Goal: Task Accomplishment & Management: Manage account settings

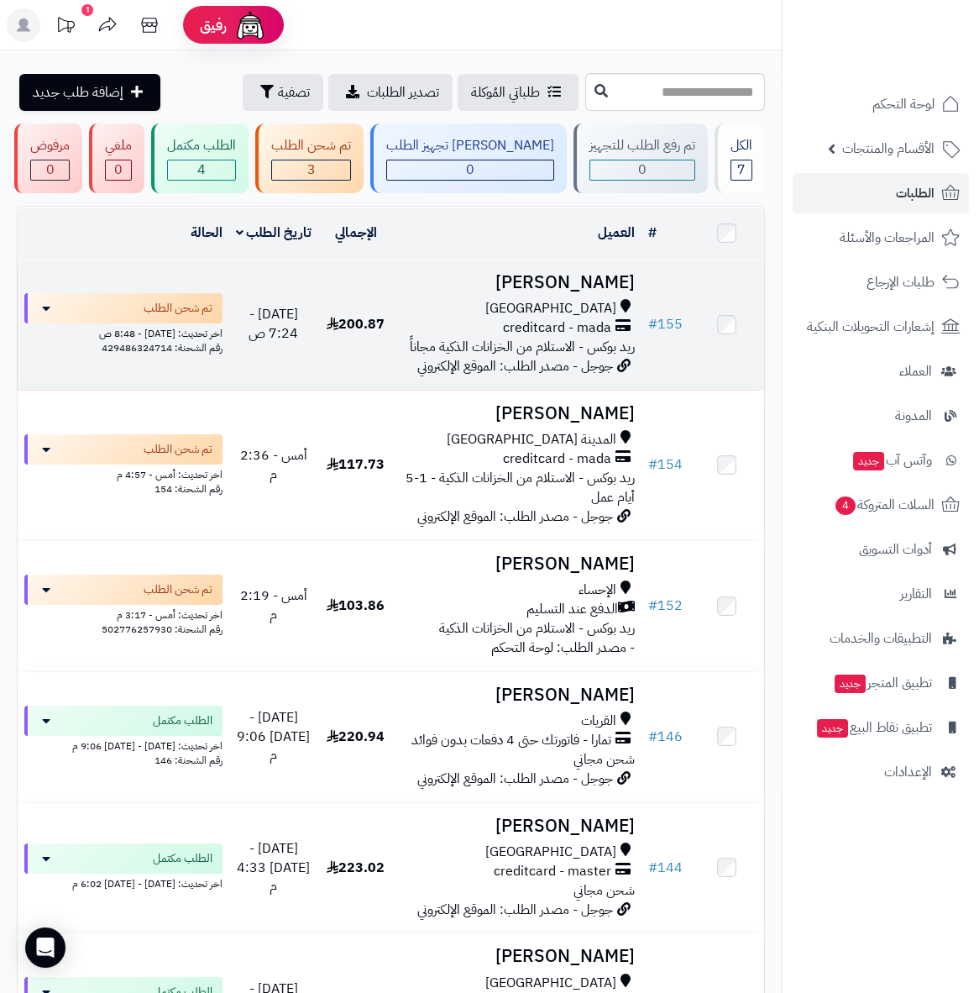
click at [597, 292] on h3 "أحمد ساب" at bounding box center [517, 282] width 235 height 19
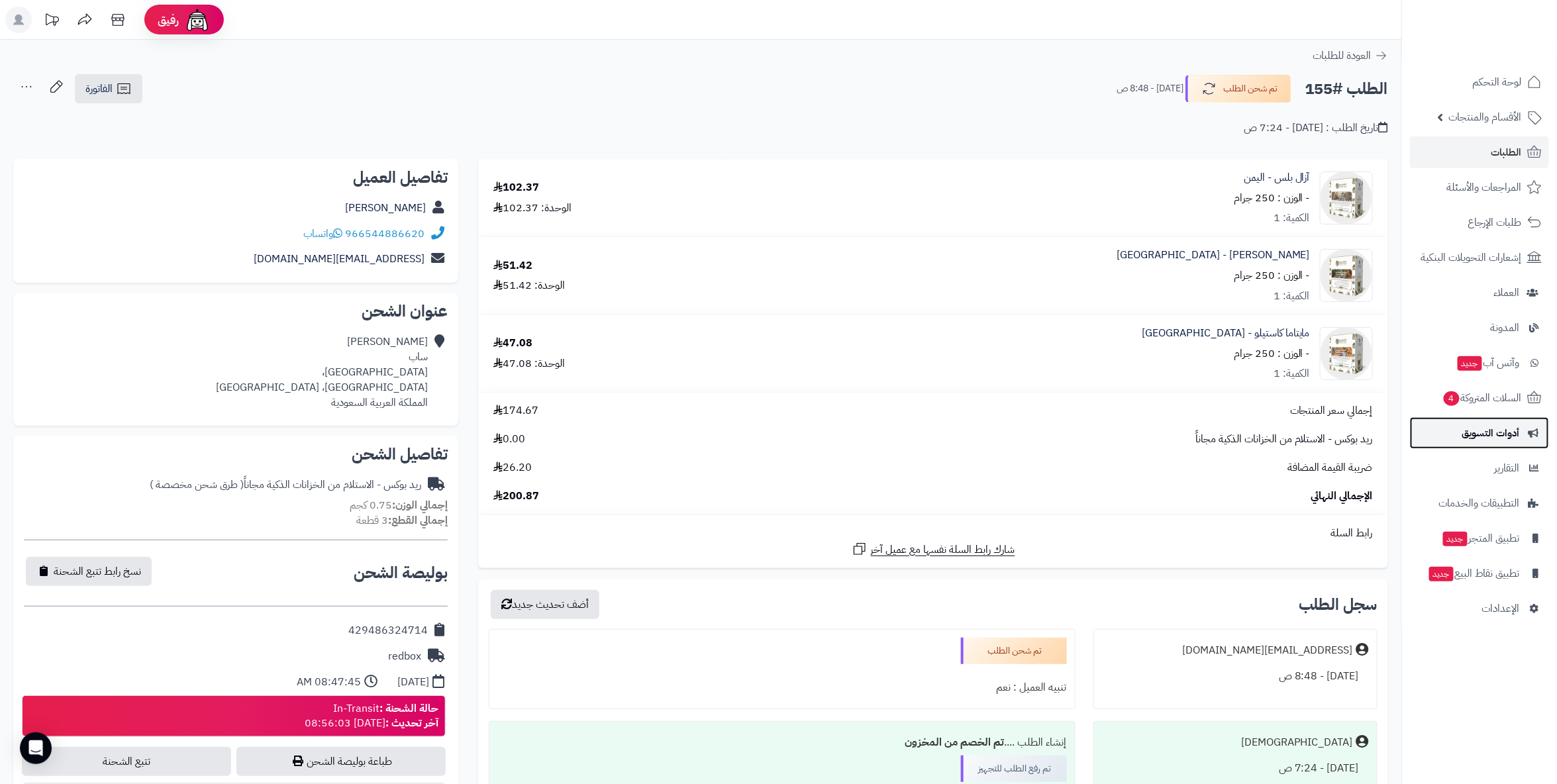
click at [782, 436] on span "أدوات التسويق" at bounding box center [1491, 433] width 58 height 19
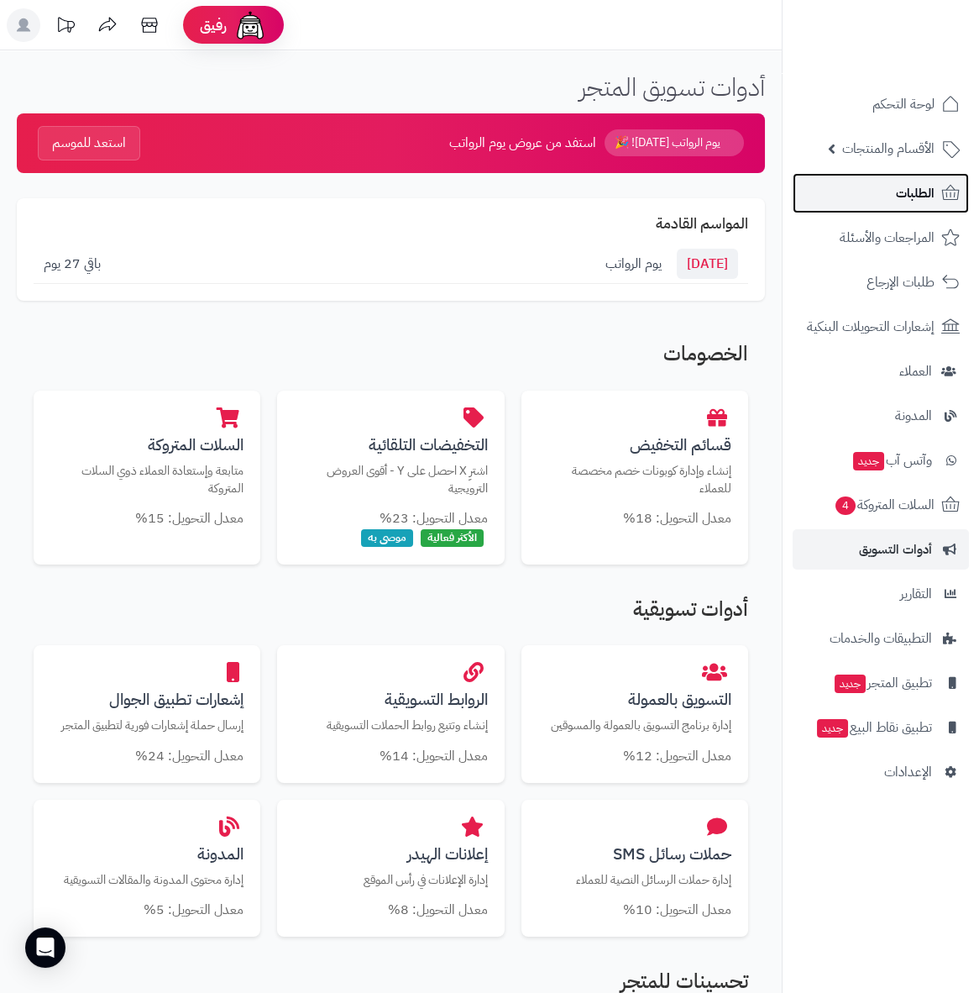
click at [900, 187] on span "الطلبات" at bounding box center [915, 193] width 39 height 24
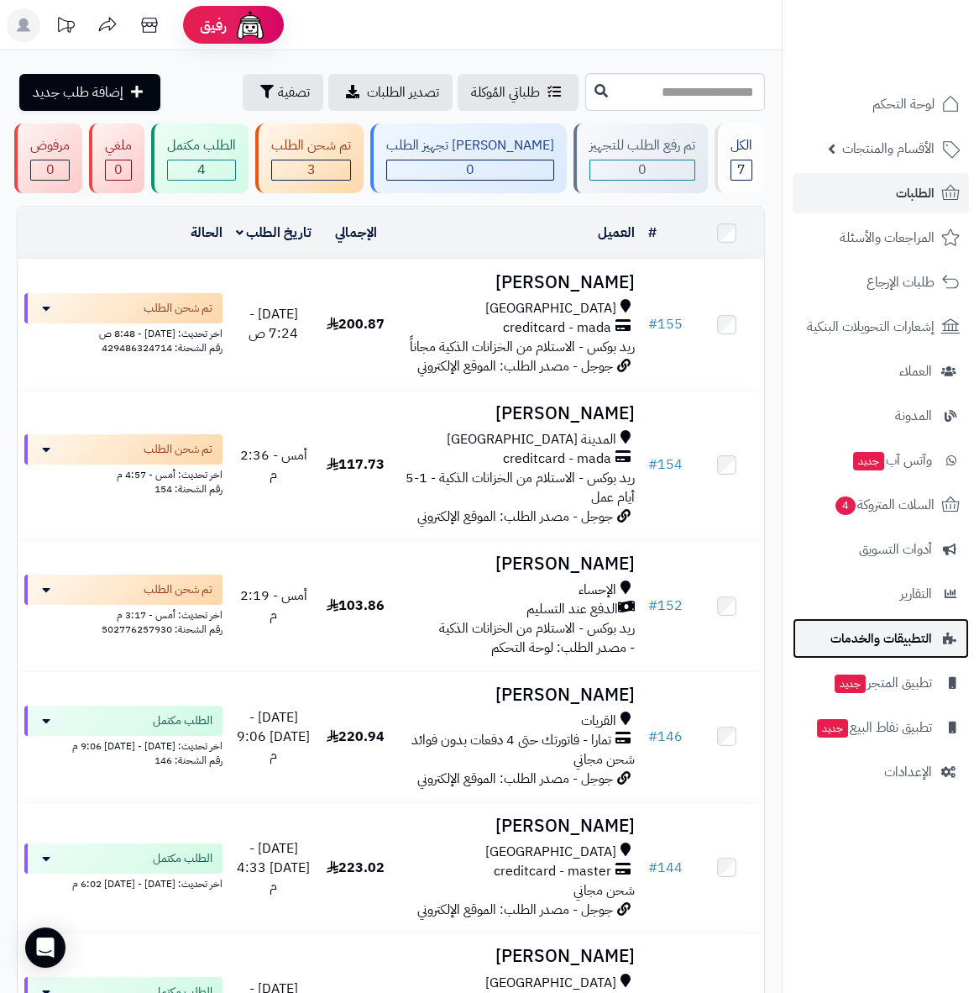
click at [883, 635] on span "التطبيقات والخدمات" at bounding box center [882, 639] width 102 height 24
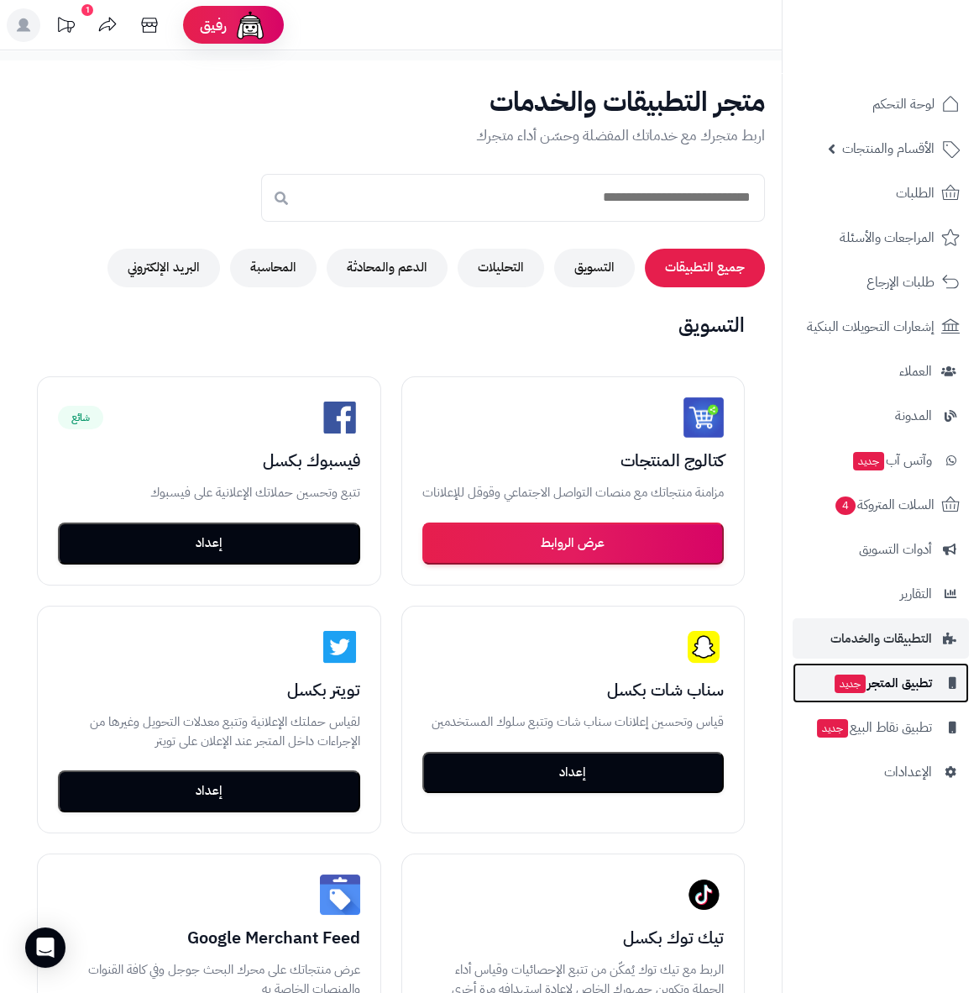
click at [911, 681] on span "تطبيق المتجر جديد" at bounding box center [882, 683] width 99 height 24
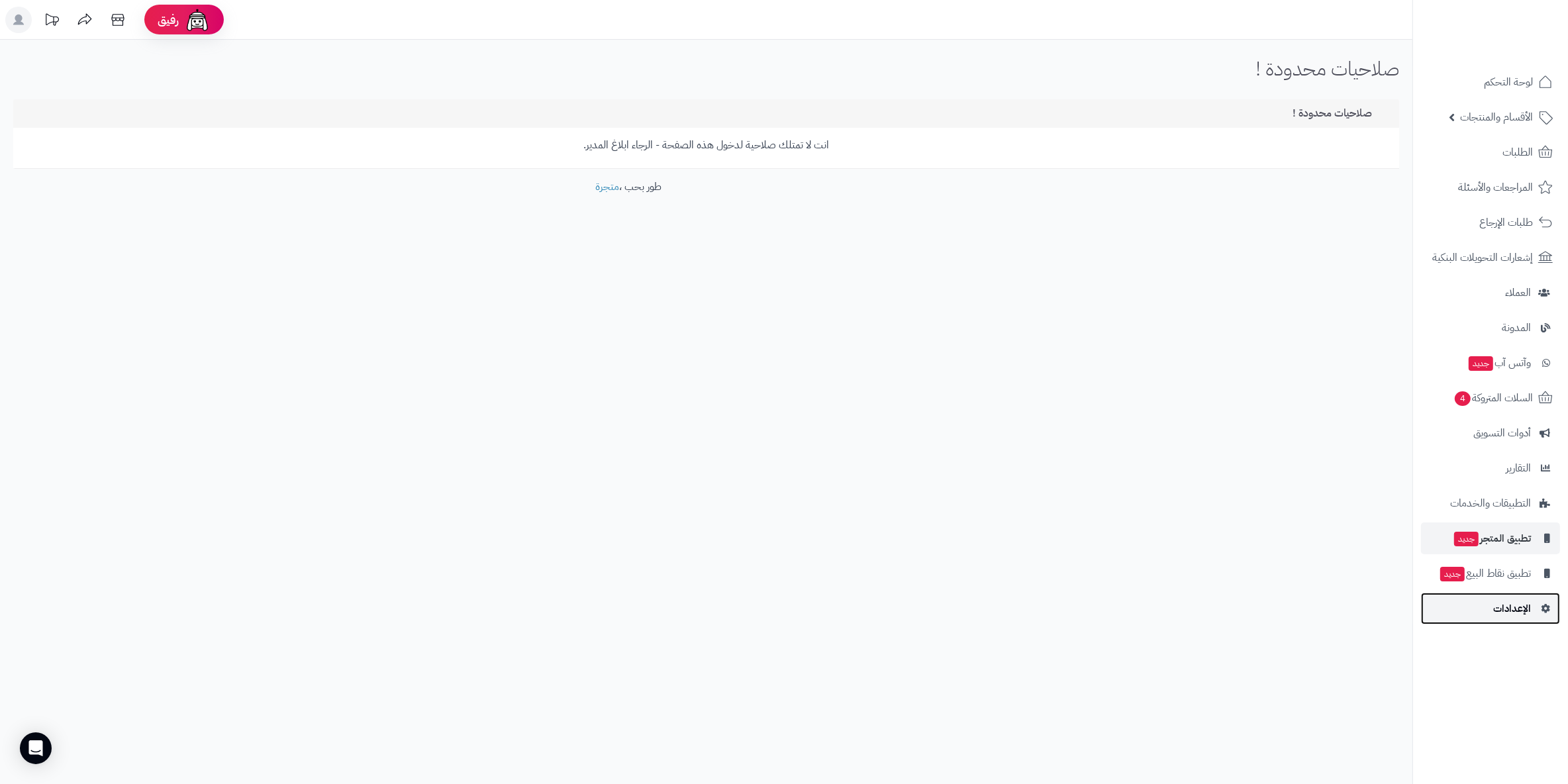
click at [782, 610] on span "الإعدادات" at bounding box center [1512, 609] width 38 height 19
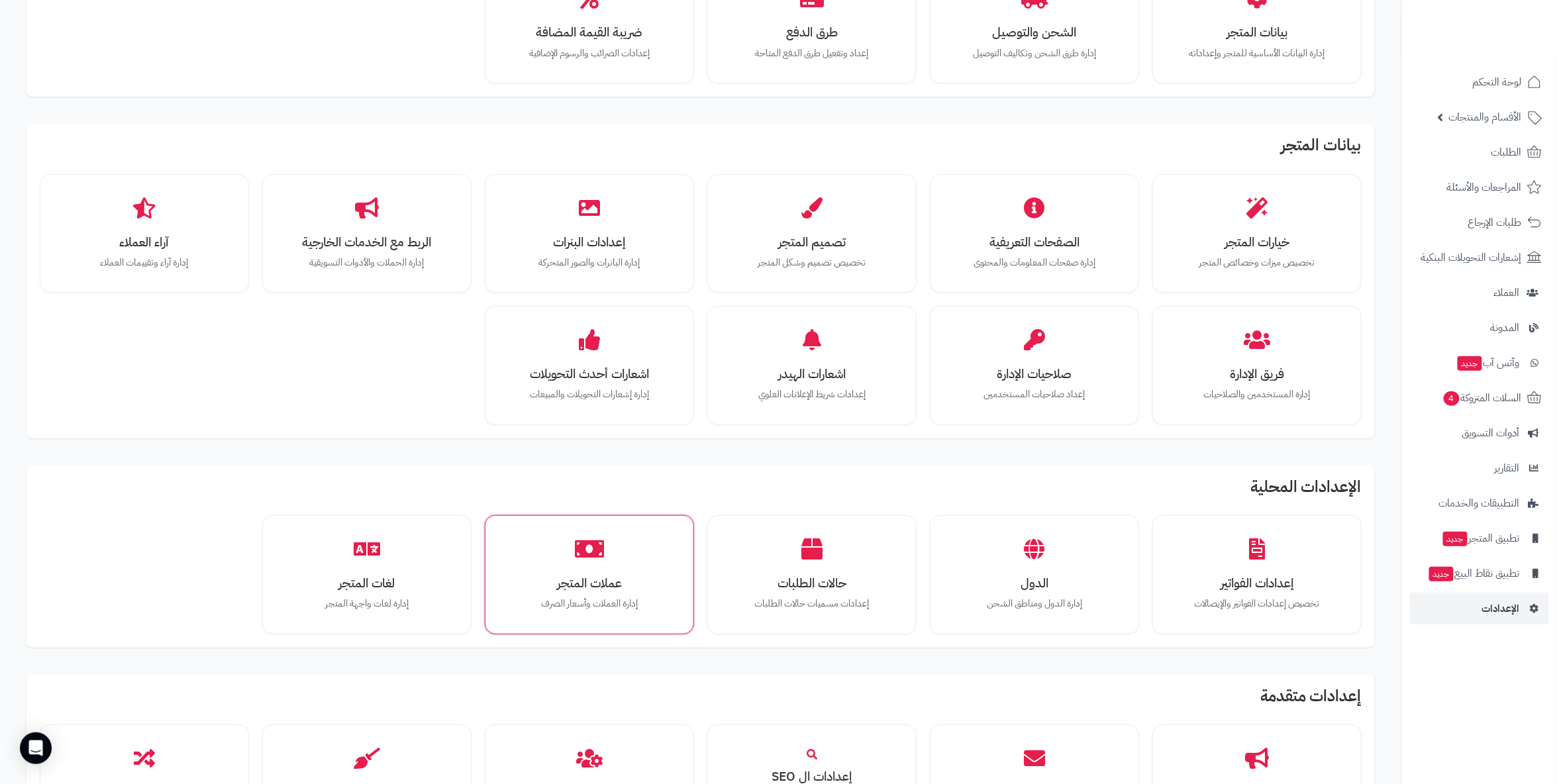
scroll to position [138, 0]
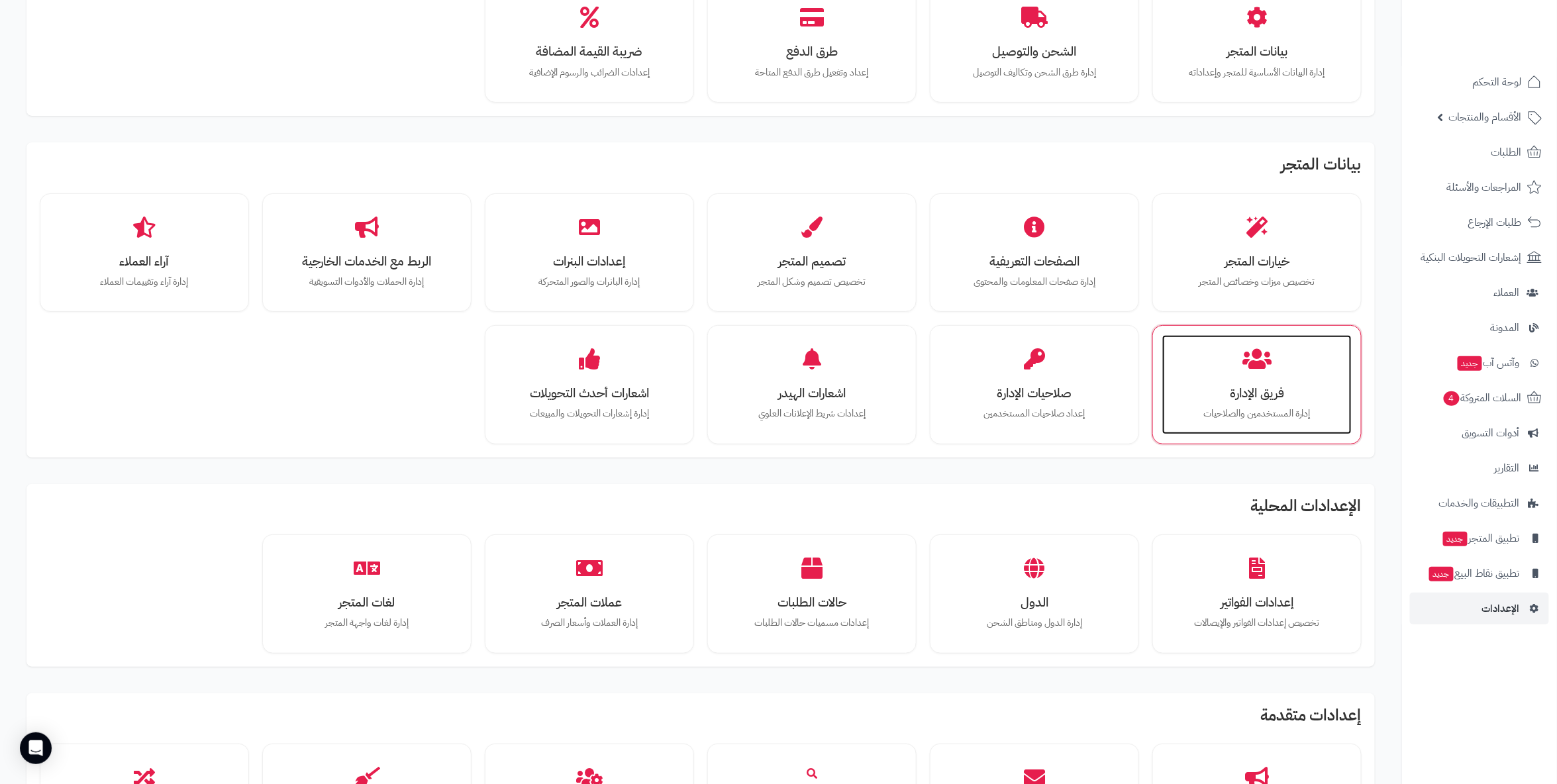
click at [1249, 392] on h3 "فريق الإدارة" at bounding box center [1257, 394] width 163 height 14
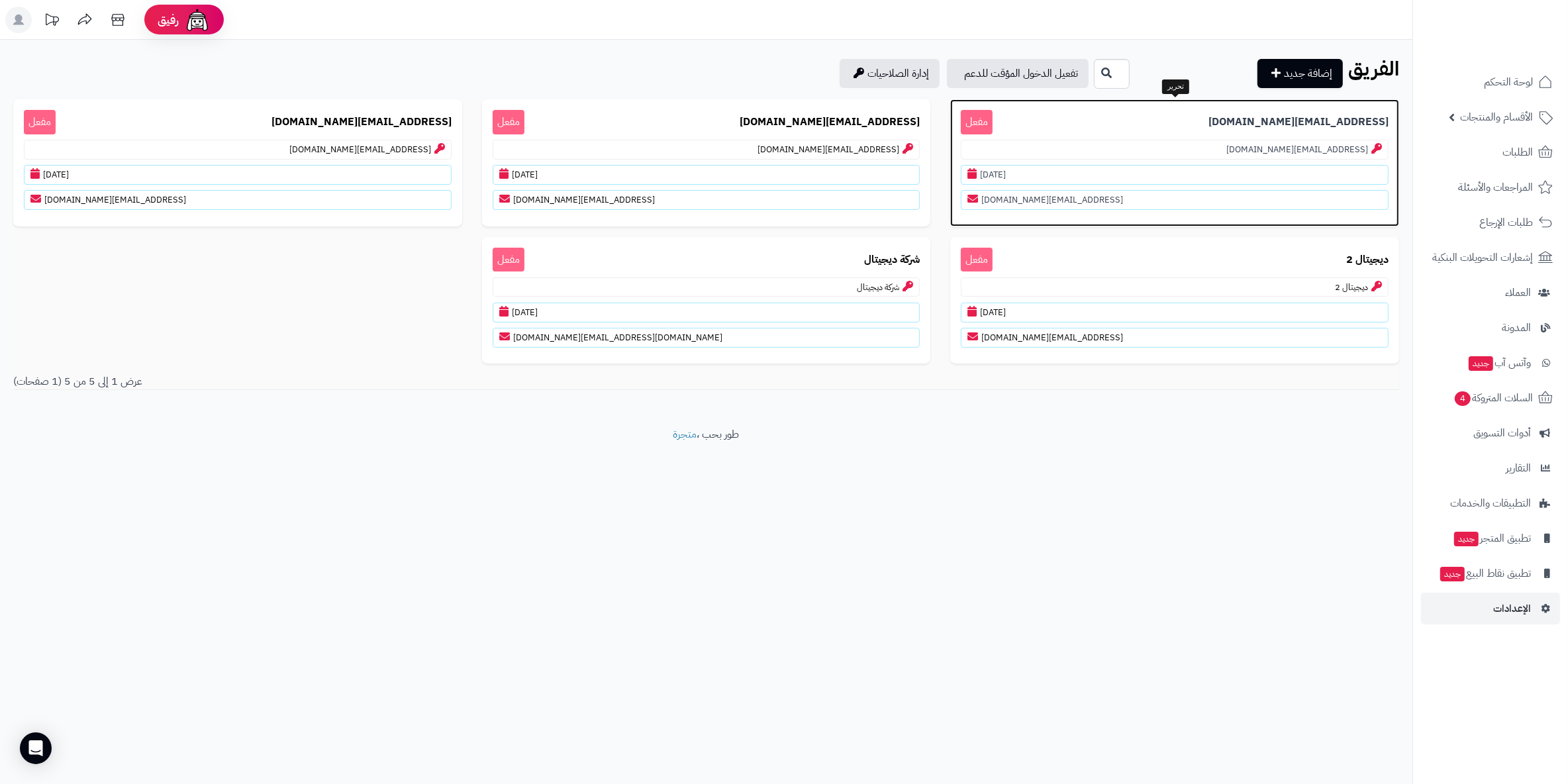
click at [1111, 115] on p "[EMAIL_ADDRESS][DOMAIN_NAME] مفعل" at bounding box center [1175, 121] width 428 height 24
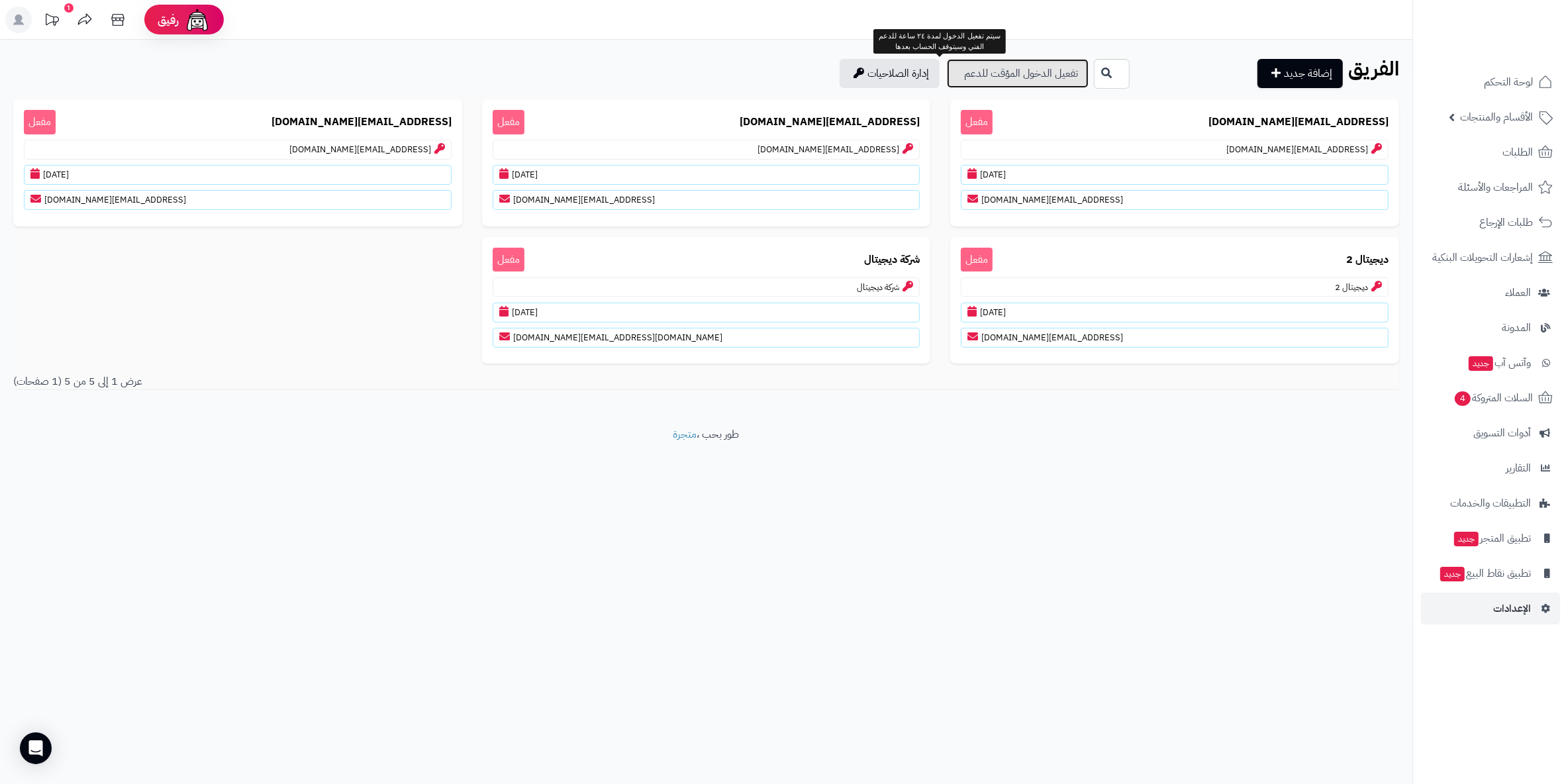
click at [947, 80] on link "تفعيل الدخول المؤقت للدعم" at bounding box center [1018, 73] width 142 height 29
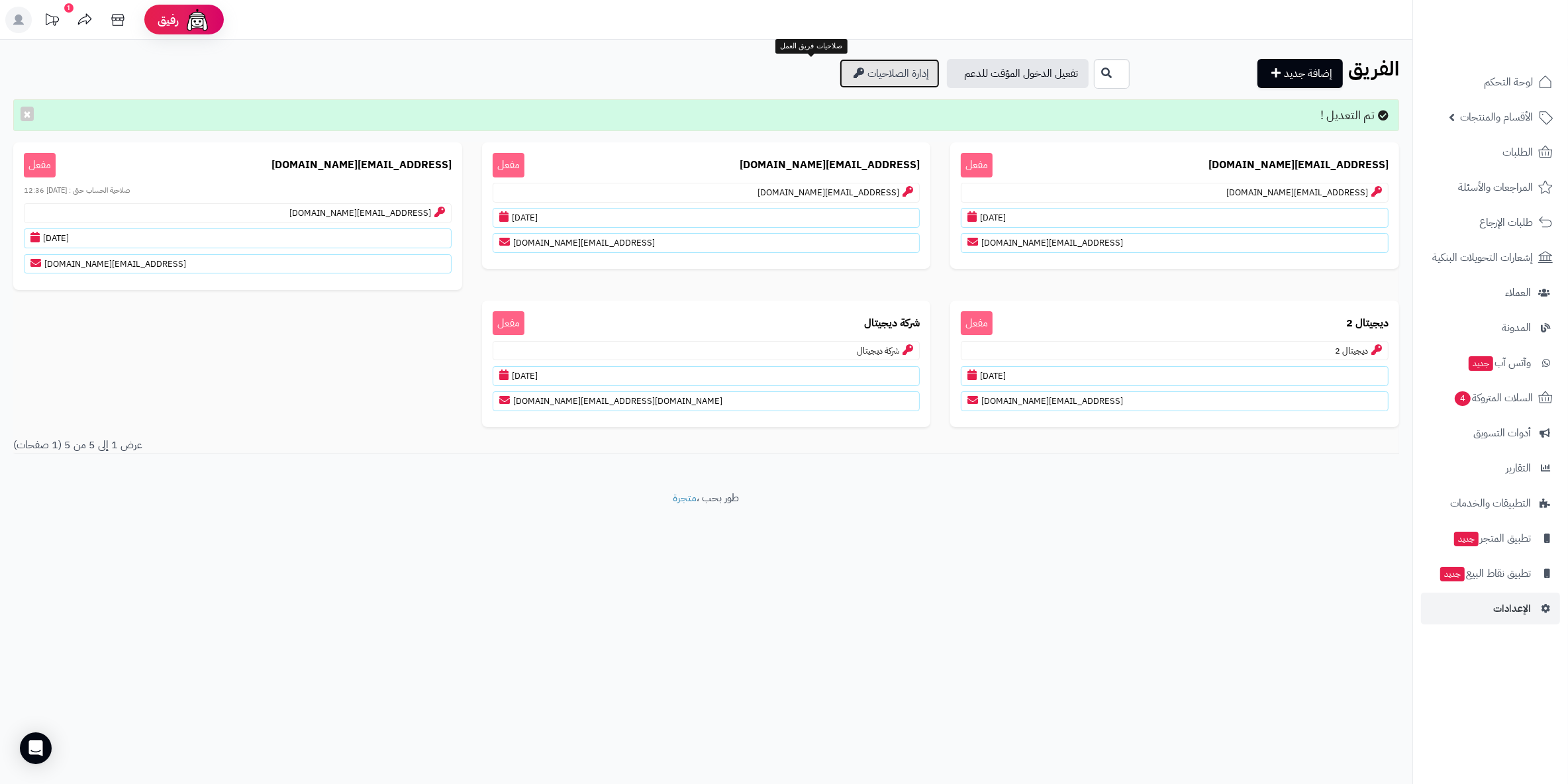
click at [840, 73] on link "إدارة الصلاحيات" at bounding box center [889, 73] width 100 height 29
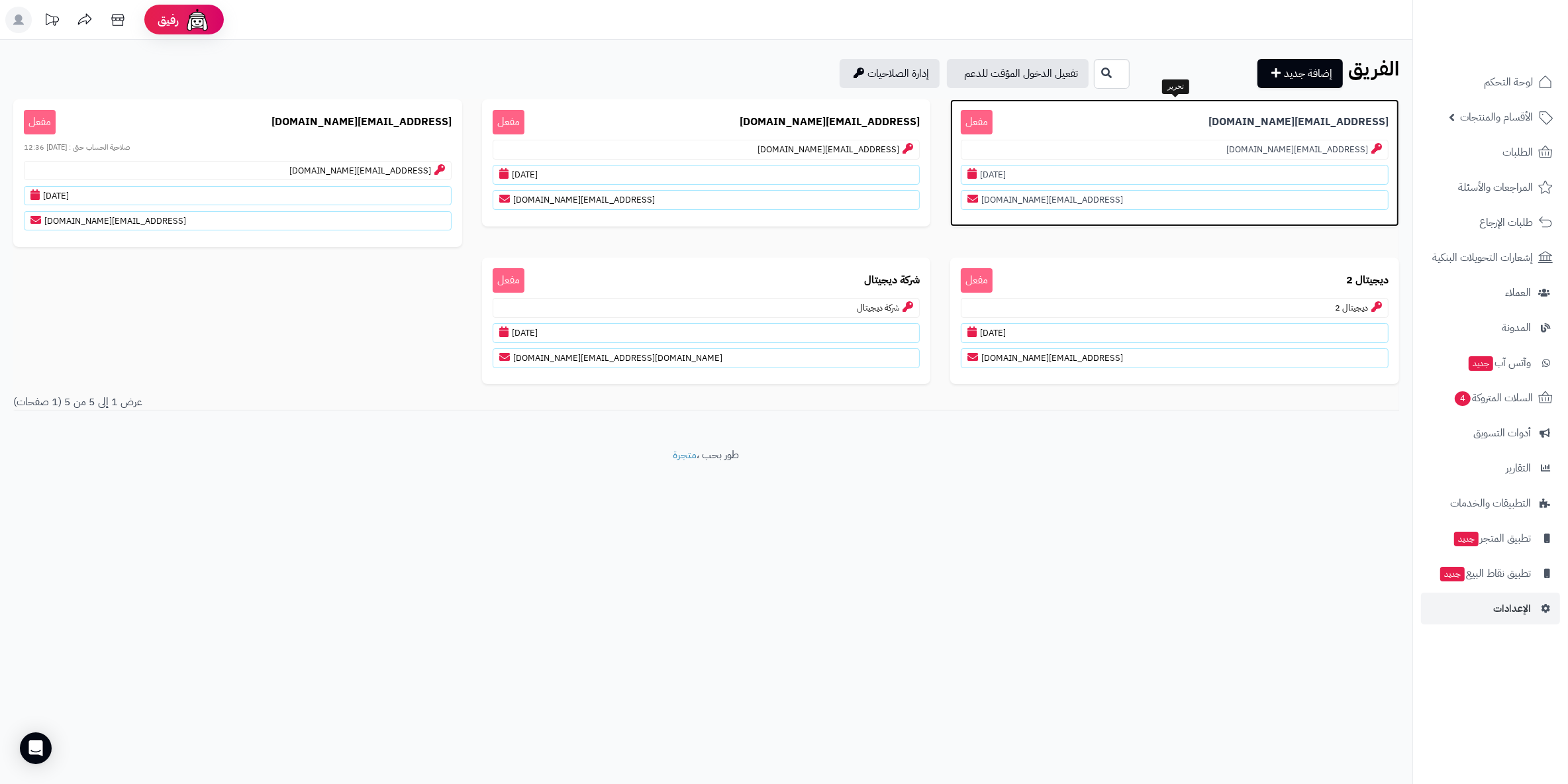
click at [1049, 125] on p "[EMAIL_ADDRESS][DOMAIN_NAME] مفعل" at bounding box center [1175, 121] width 428 height 24
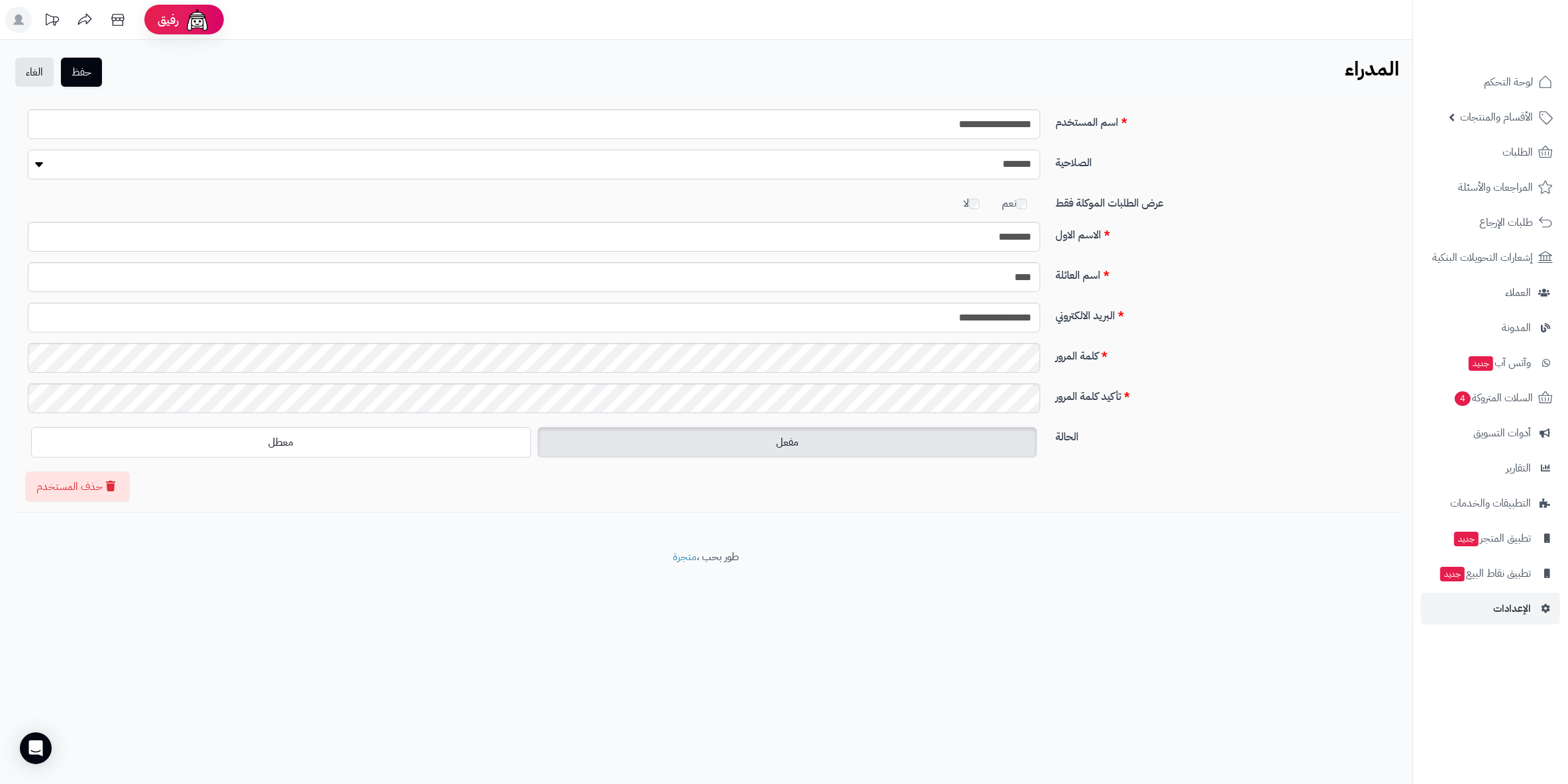
click at [996, 172] on select "**********" at bounding box center [534, 165] width 1012 height 30
click at [1151, 166] on label "الصلاحية" at bounding box center [1222, 160] width 345 height 21
click at [1040, 166] on select "**********" at bounding box center [534, 165] width 1012 height 30
click at [1115, 355] on label "كلمة المرور" at bounding box center [1222, 353] width 345 height 21
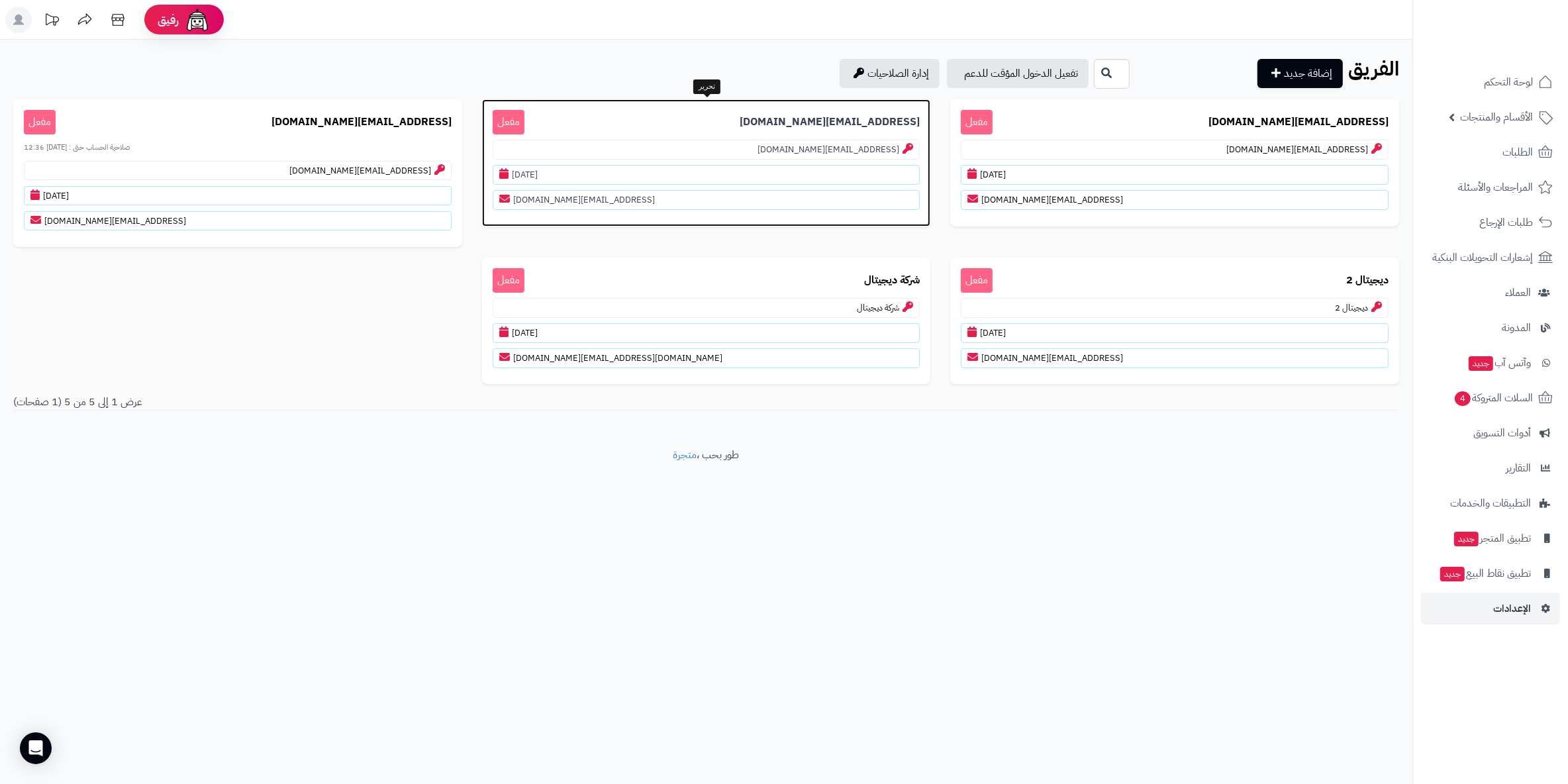
click at [648, 128] on p "hassan@coffeedew.com مفعل" at bounding box center [706, 121] width 428 height 24
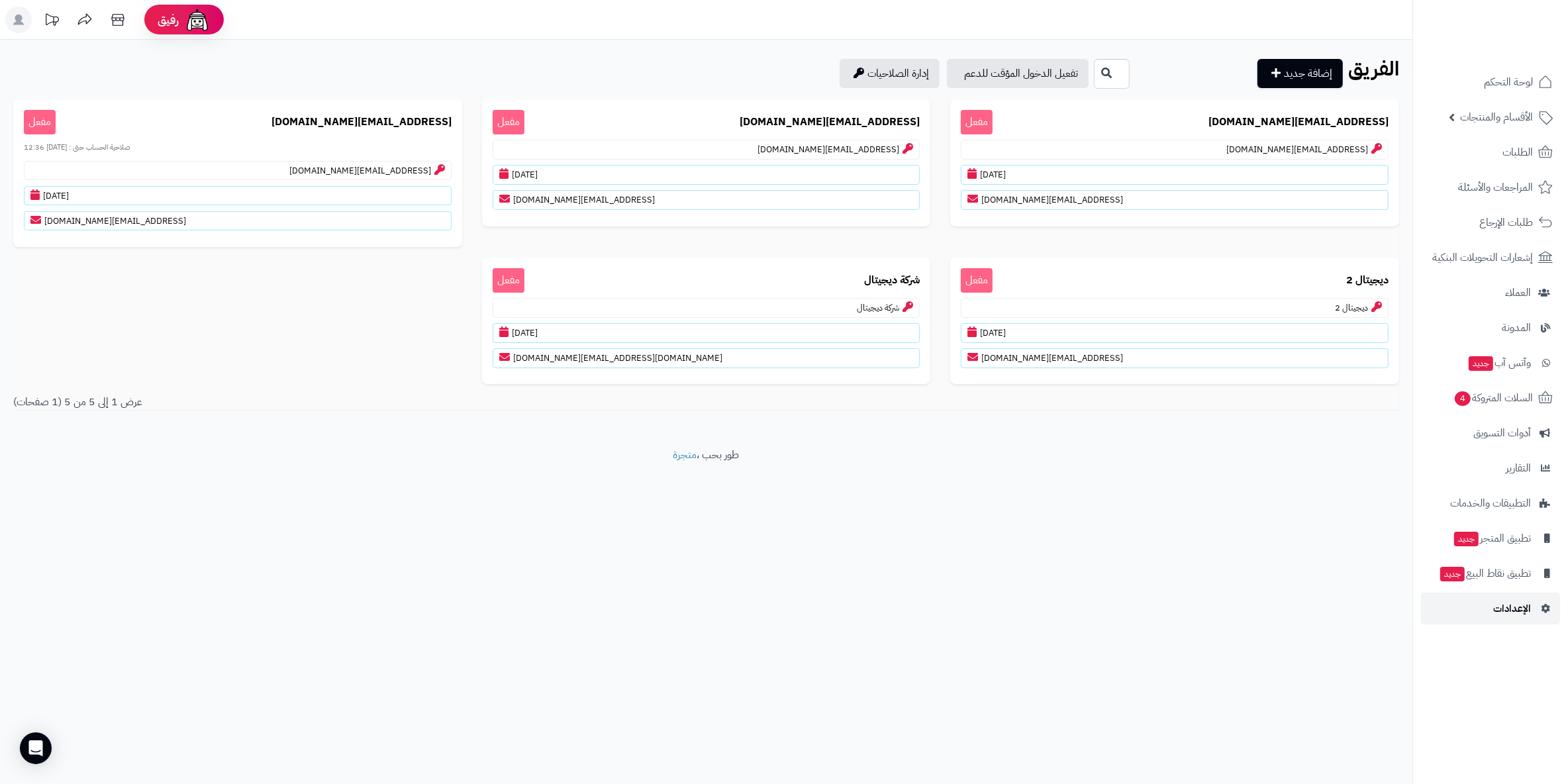
click at [1529, 604] on span "الإعدادات" at bounding box center [1512, 609] width 38 height 19
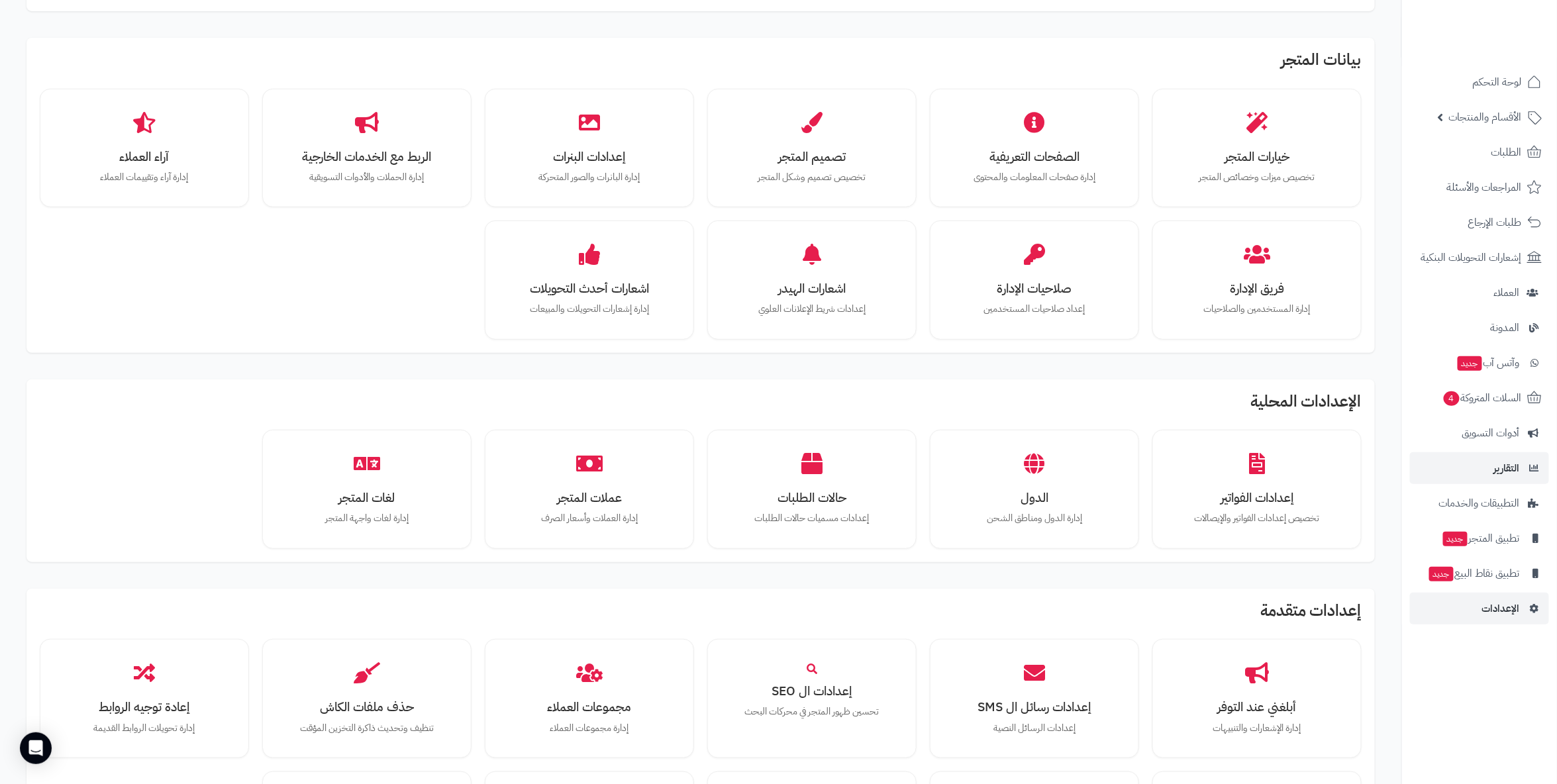
scroll to position [294, 0]
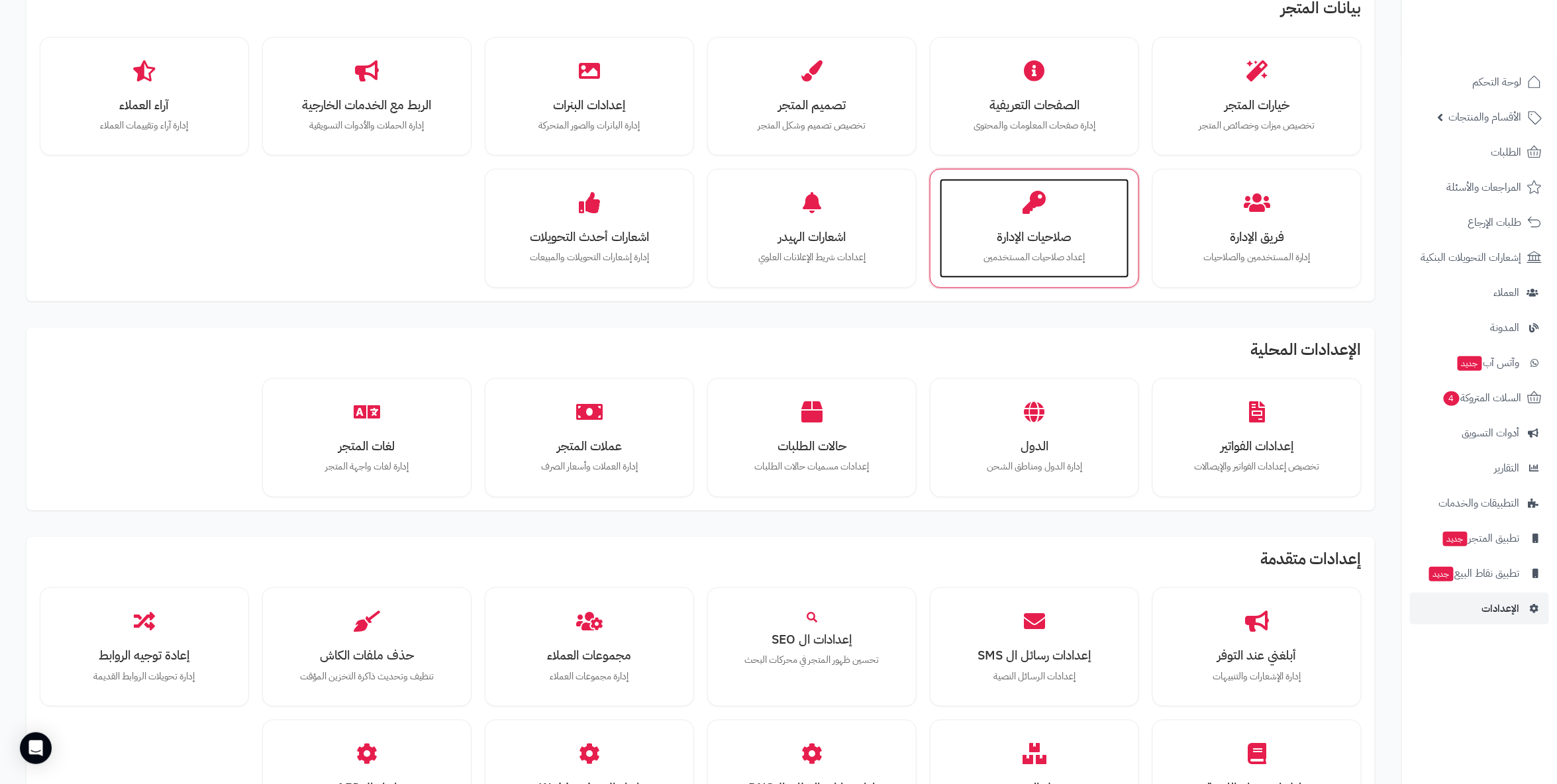
click at [1017, 230] on h3 "صلاحيات الإدارة" at bounding box center [1035, 237] width 163 height 14
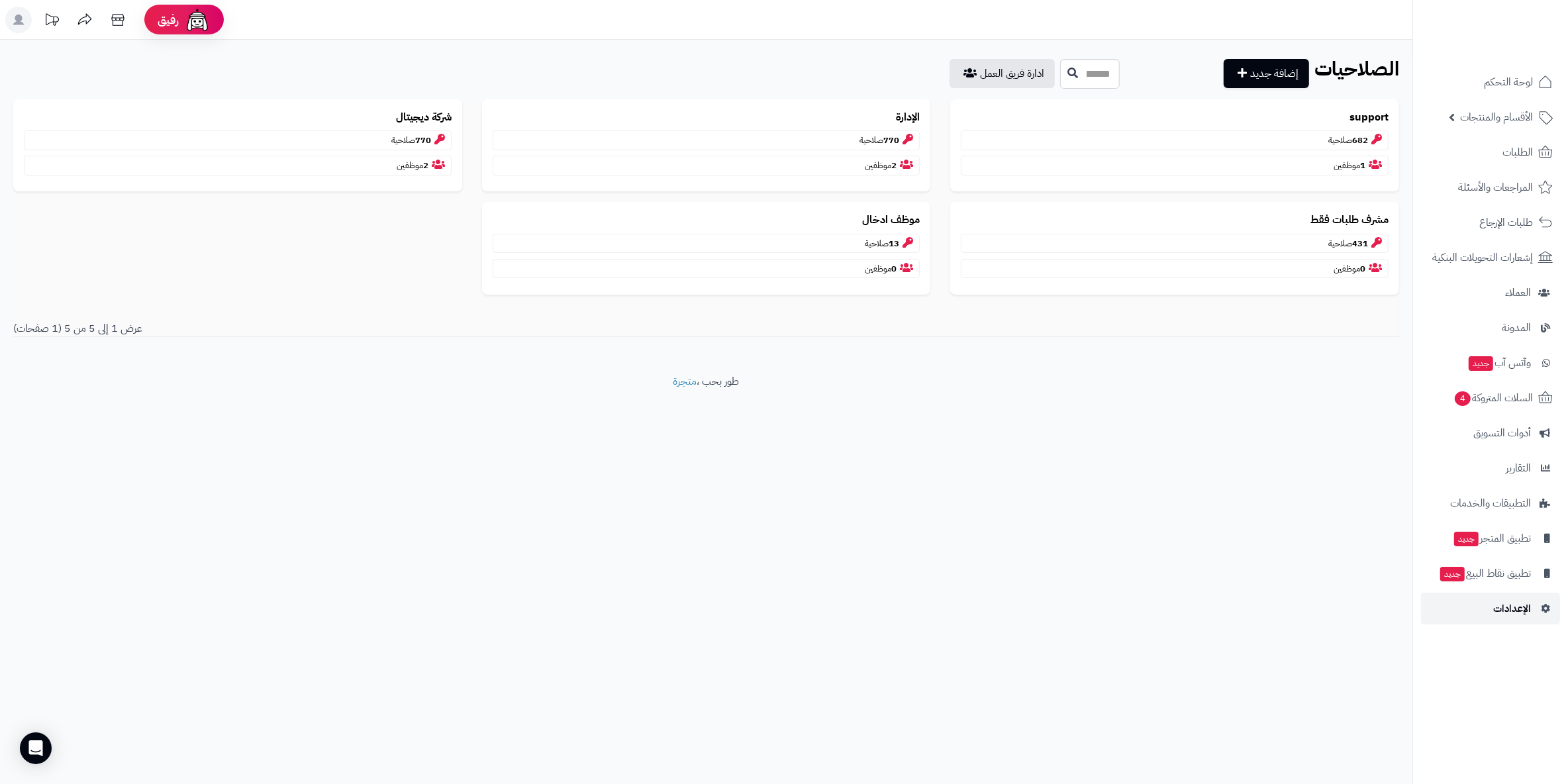
click at [1522, 613] on span "الإعدادات" at bounding box center [1512, 609] width 38 height 19
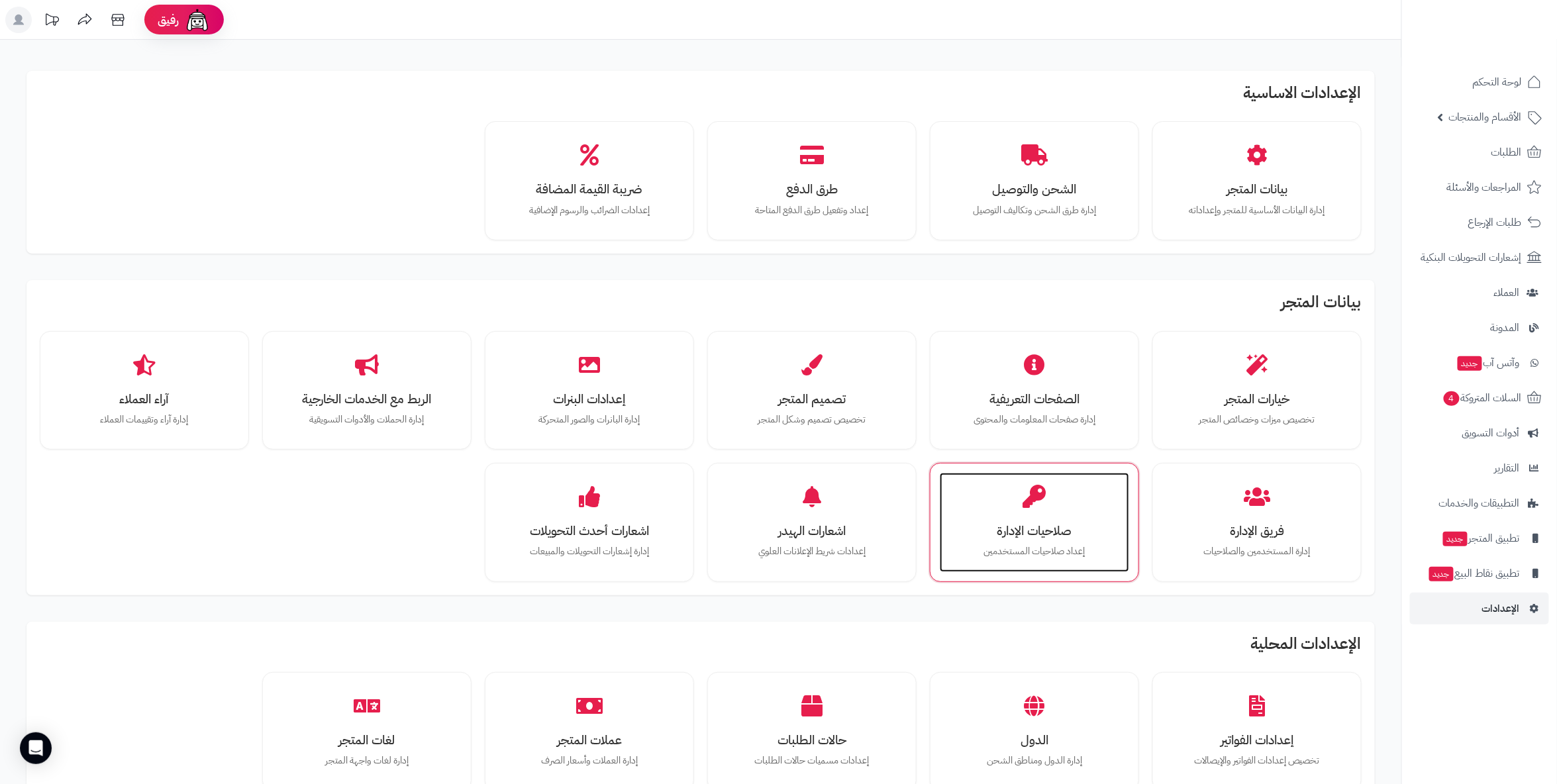
click at [1074, 539] on div "صلاحيات الإدارة إعداد صلاحيات المستخدمين" at bounding box center [1035, 523] width 189 height 99
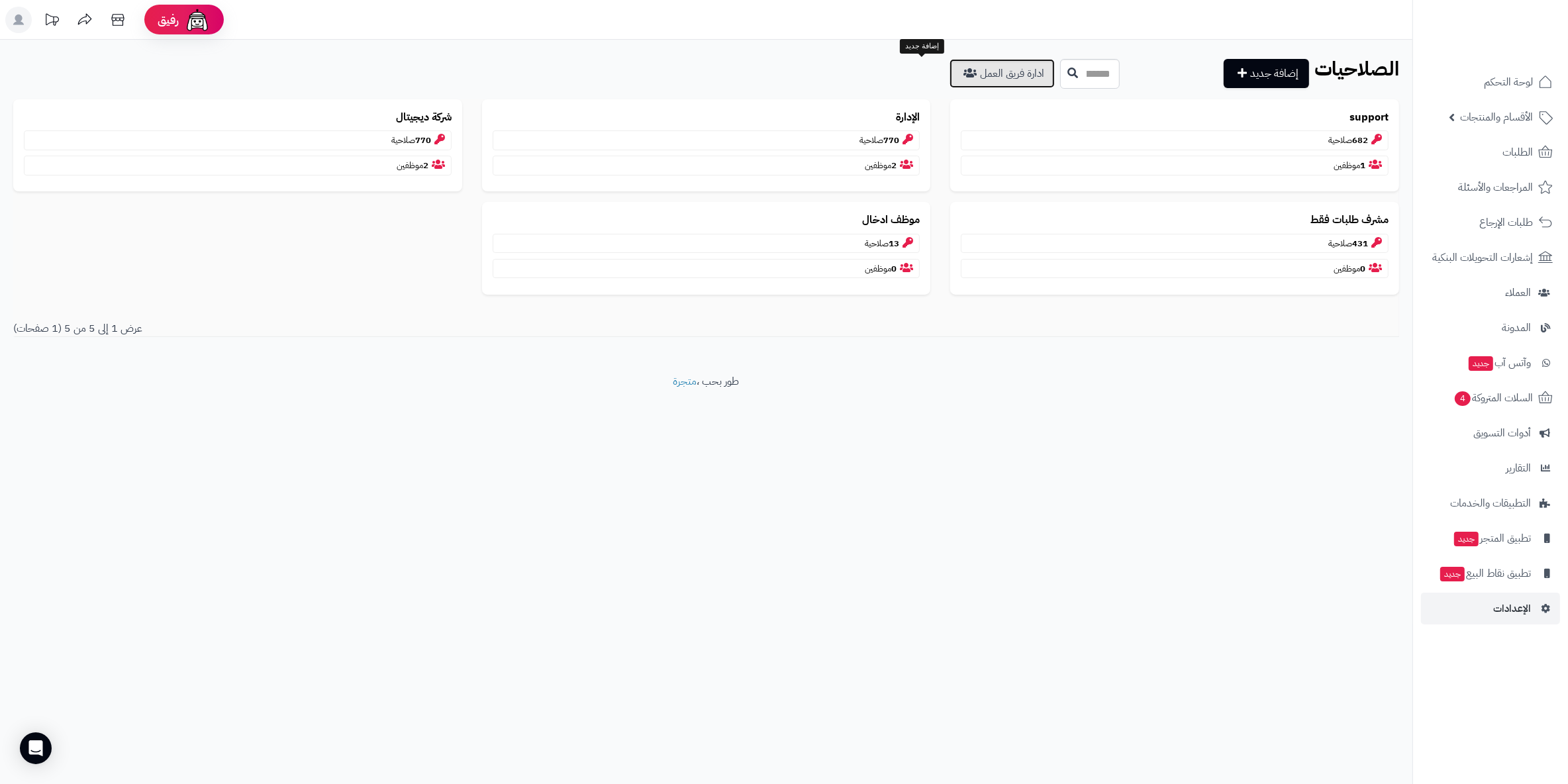
click at [949, 77] on link "ادارة فريق العمل" at bounding box center [1002, 73] width 106 height 29
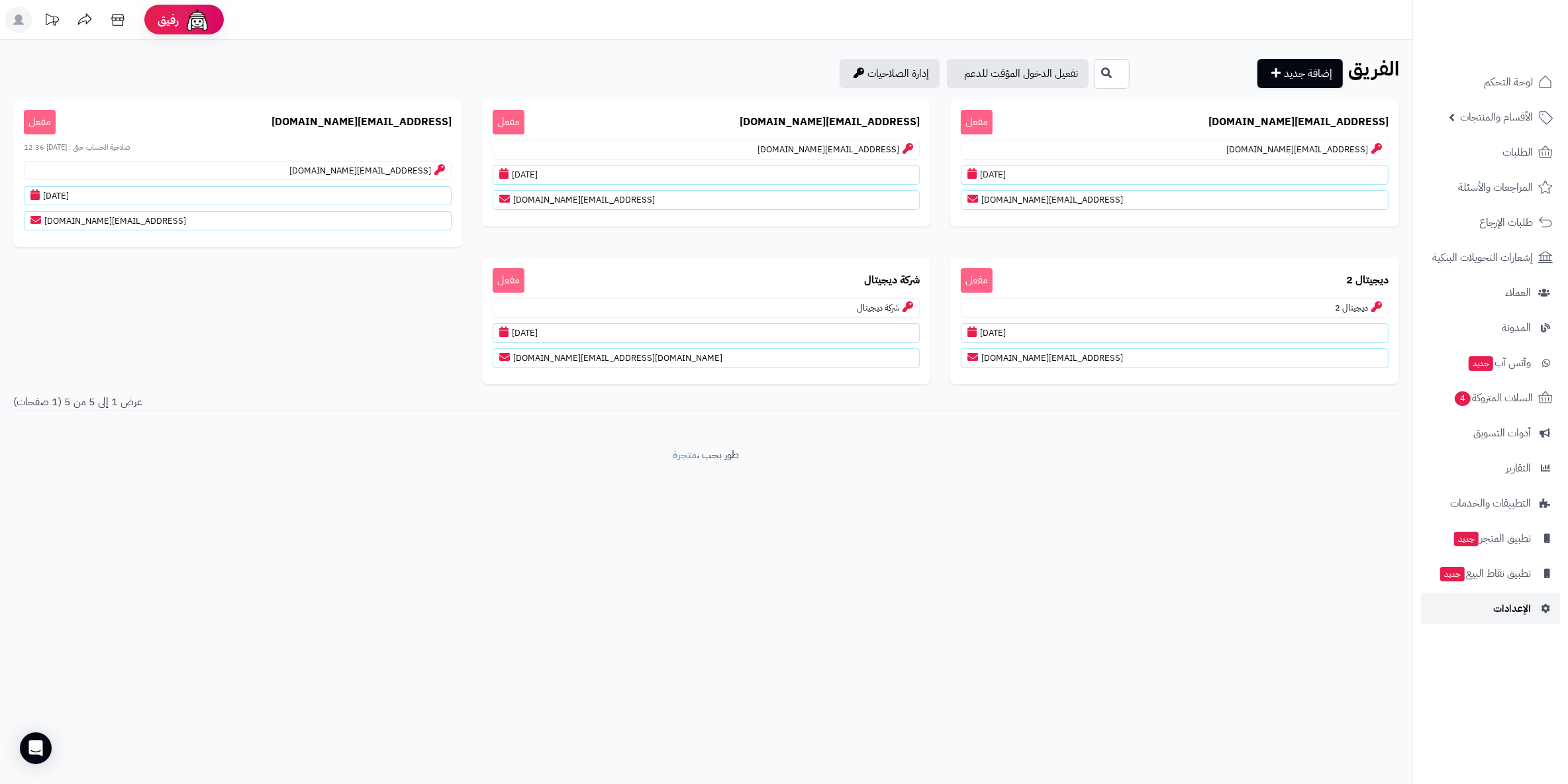
click at [1515, 616] on span "الإعدادات" at bounding box center [1512, 609] width 38 height 19
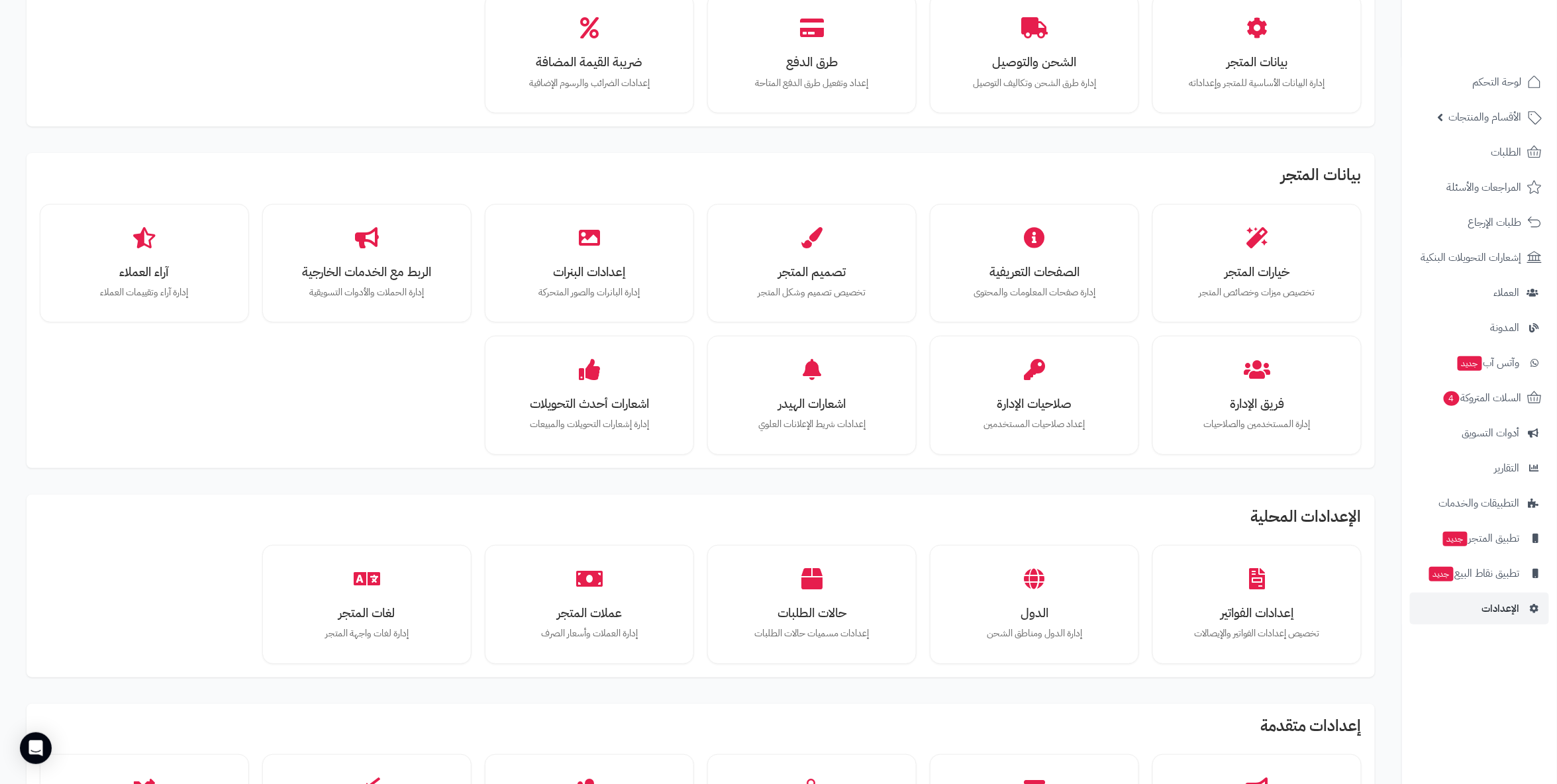
scroll to position [147, 0]
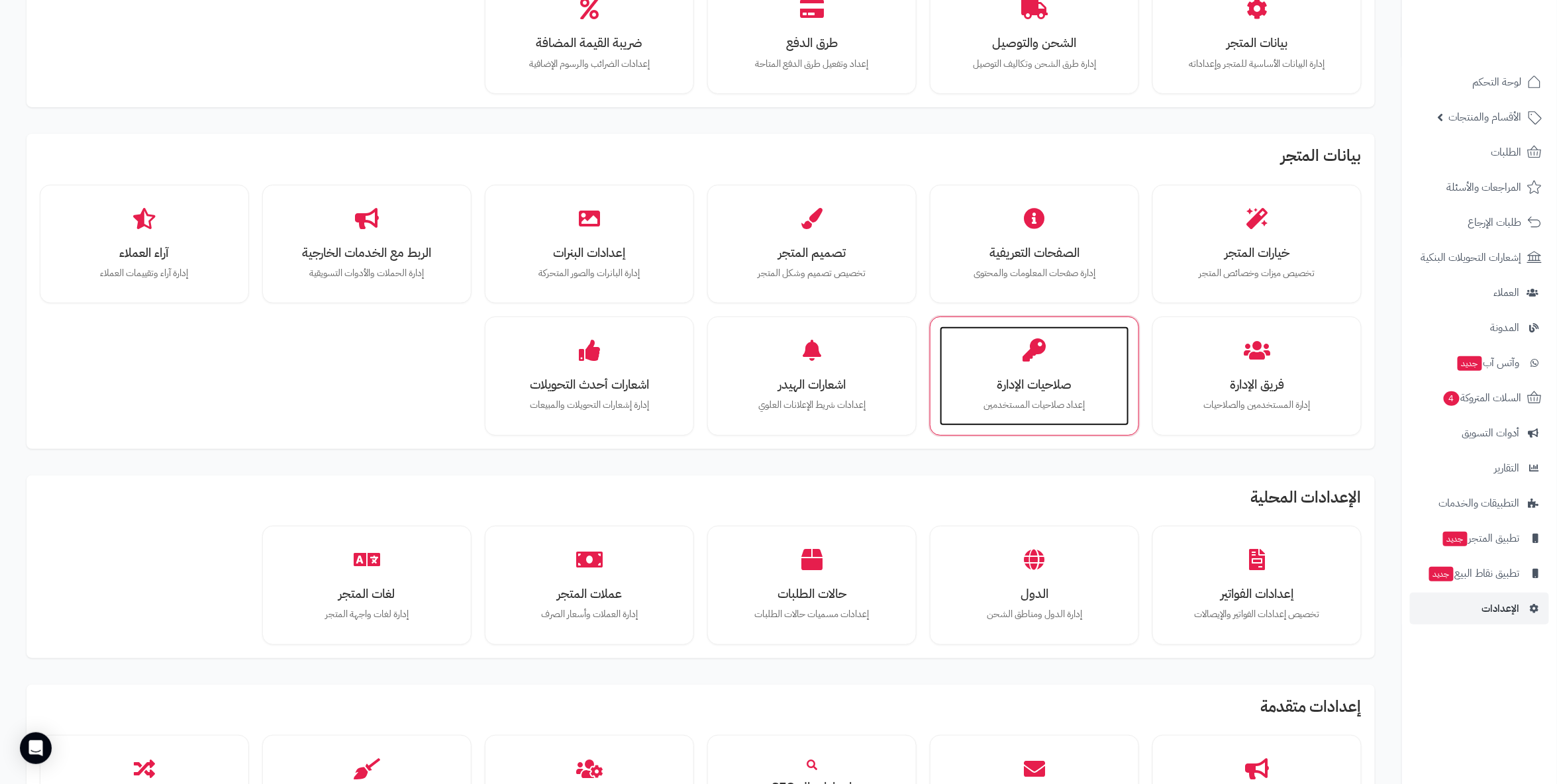
click at [1054, 390] on h3 "صلاحيات الإدارة" at bounding box center [1035, 385] width 163 height 14
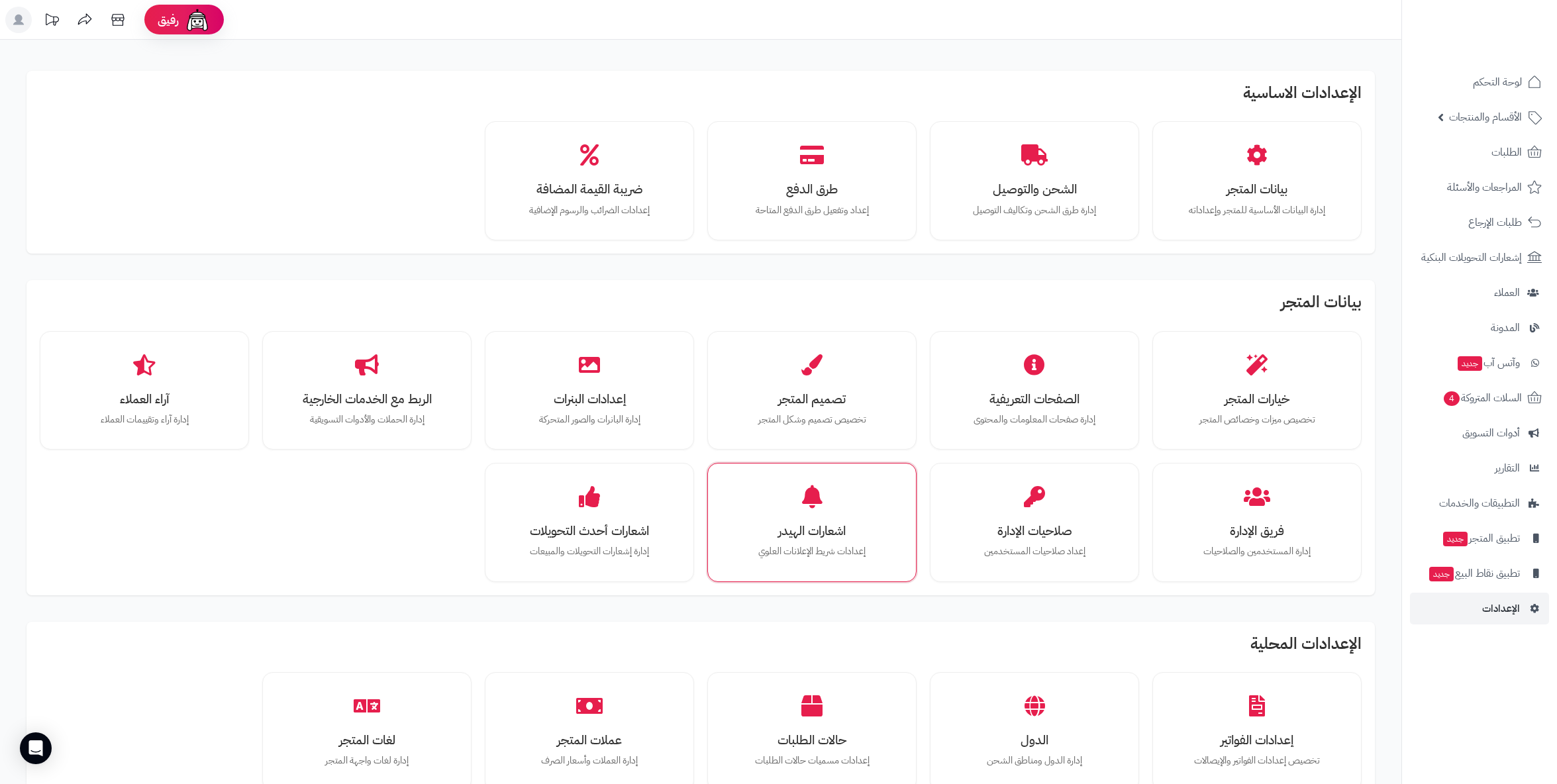
scroll to position [150, 0]
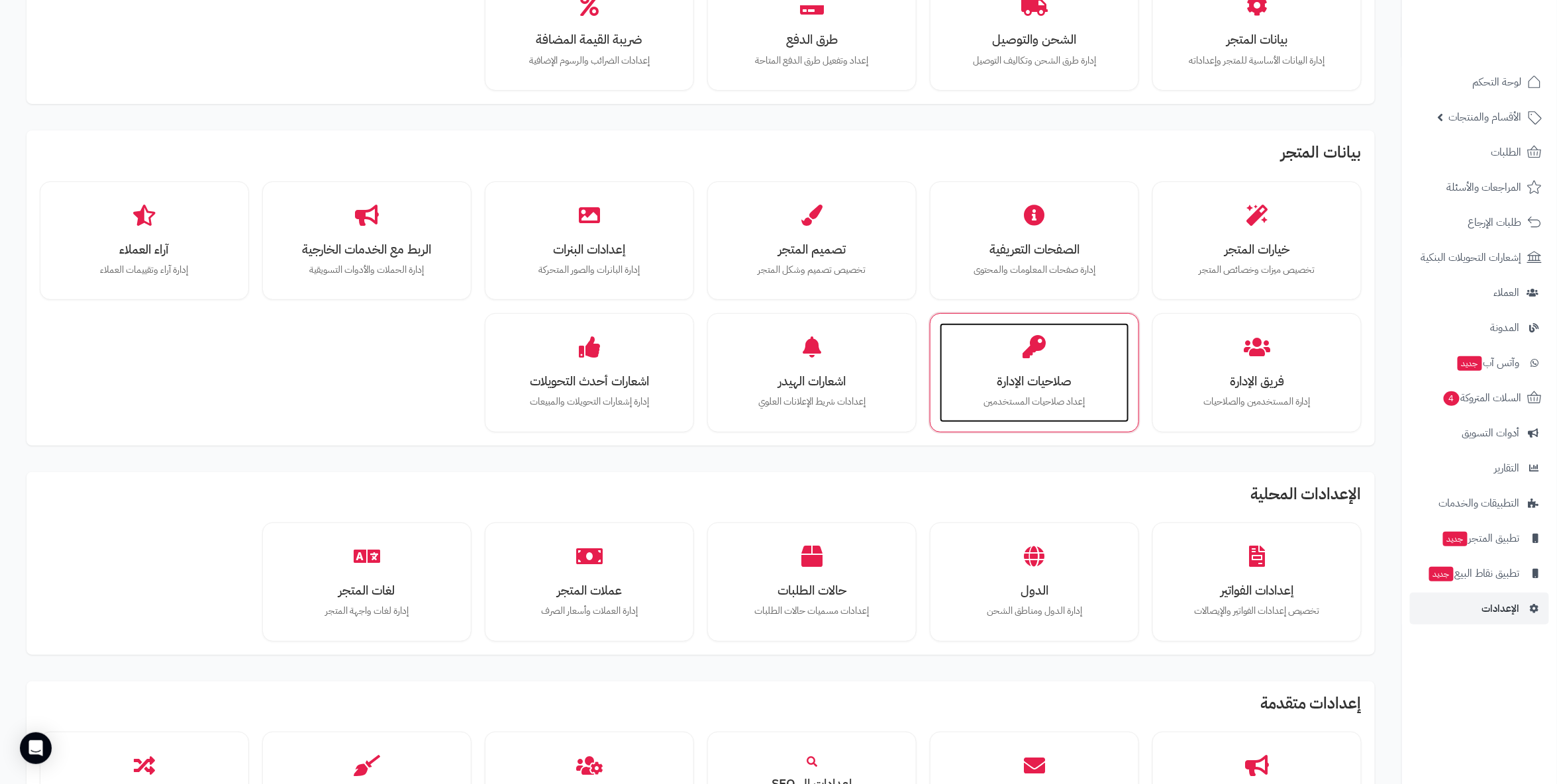
click at [1024, 390] on div "صلاحيات الإدارة إعداد صلاحيات المستخدمين" at bounding box center [1035, 373] width 189 height 99
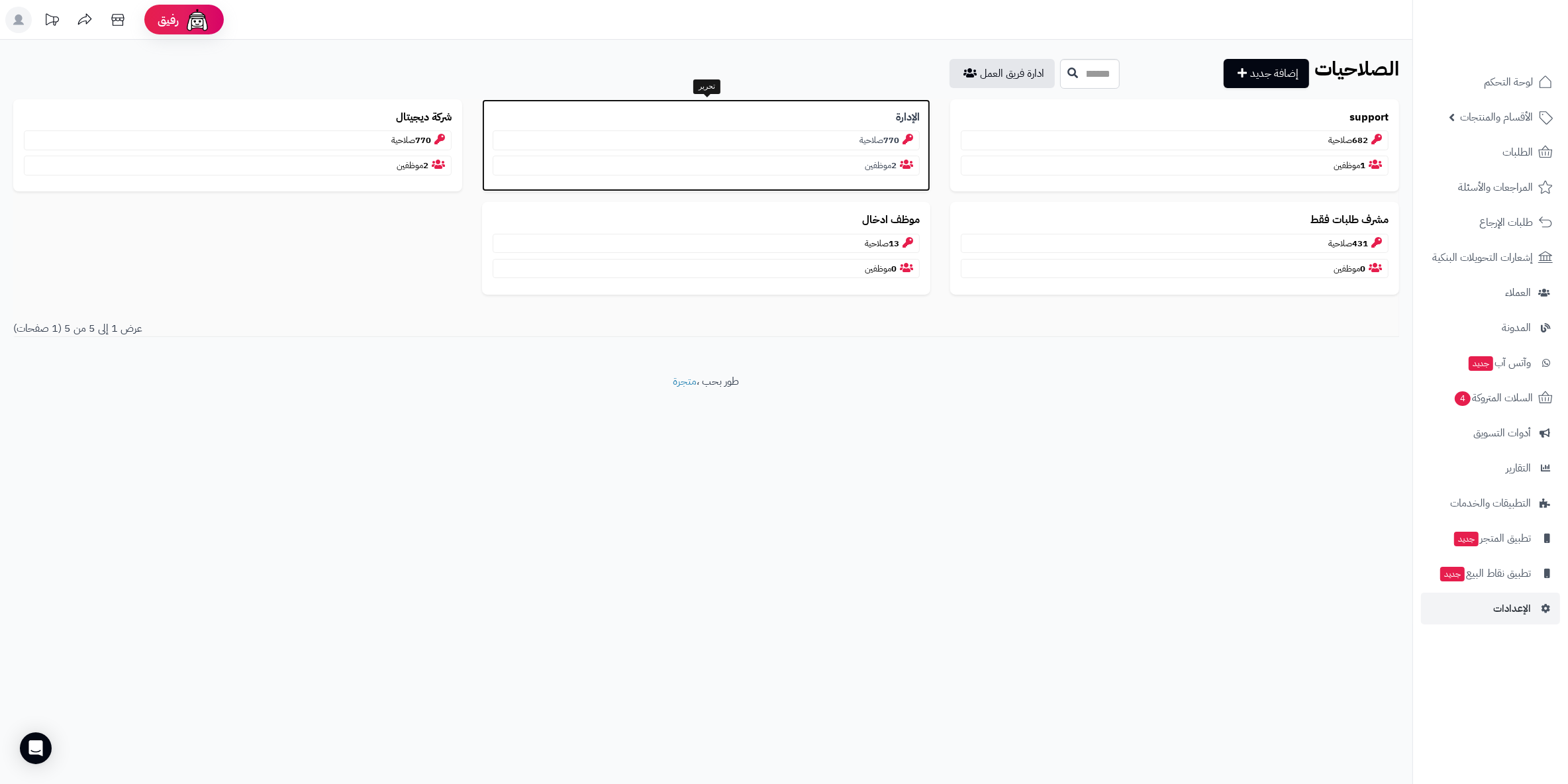
click at [862, 163] on p "2 موظفين" at bounding box center [706, 165] width 428 height 20
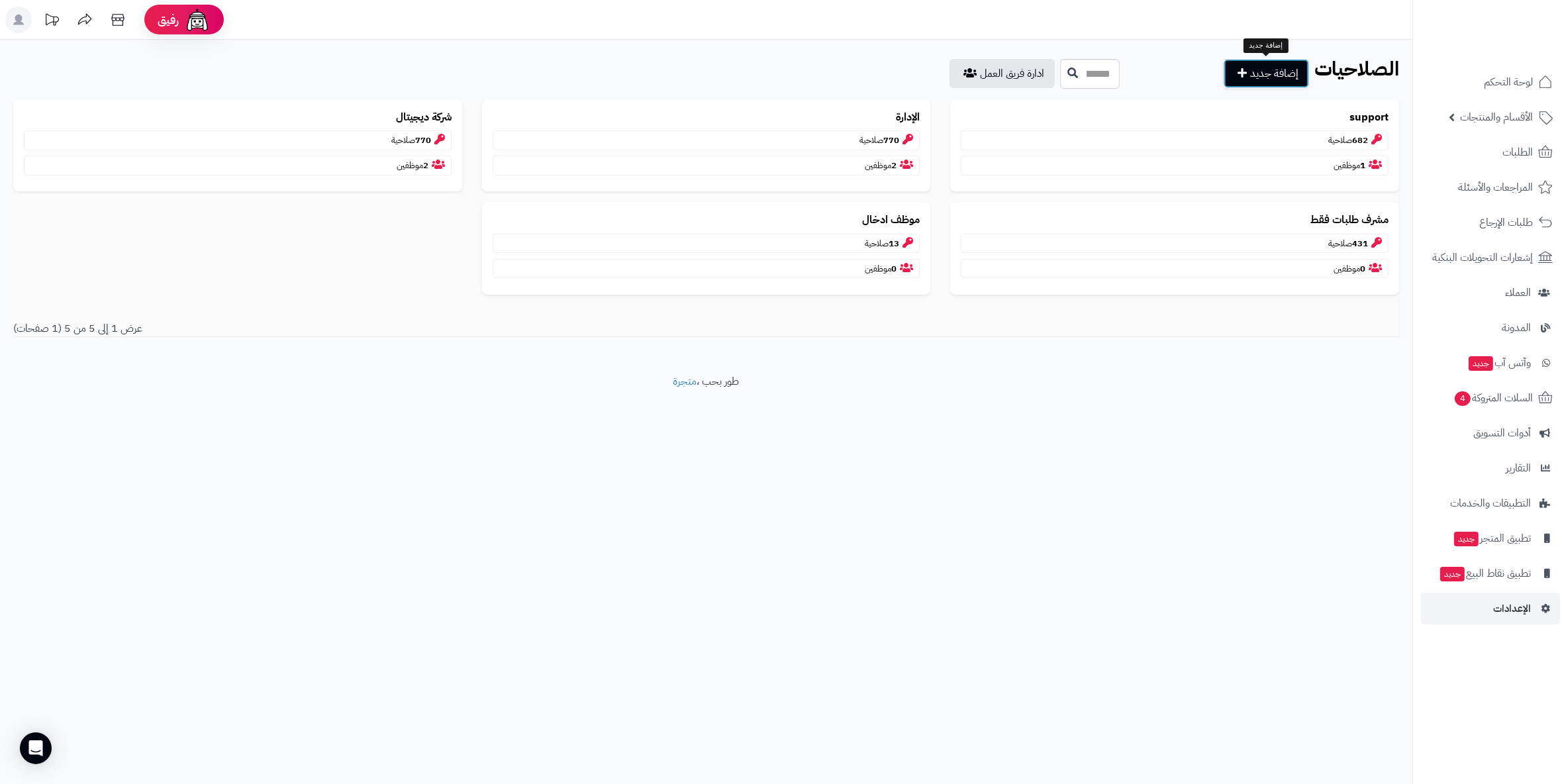
click at [1263, 65] on link "إضافة جديد" at bounding box center [1266, 73] width 85 height 29
click at [1520, 609] on span "الإعدادات" at bounding box center [1512, 609] width 38 height 19
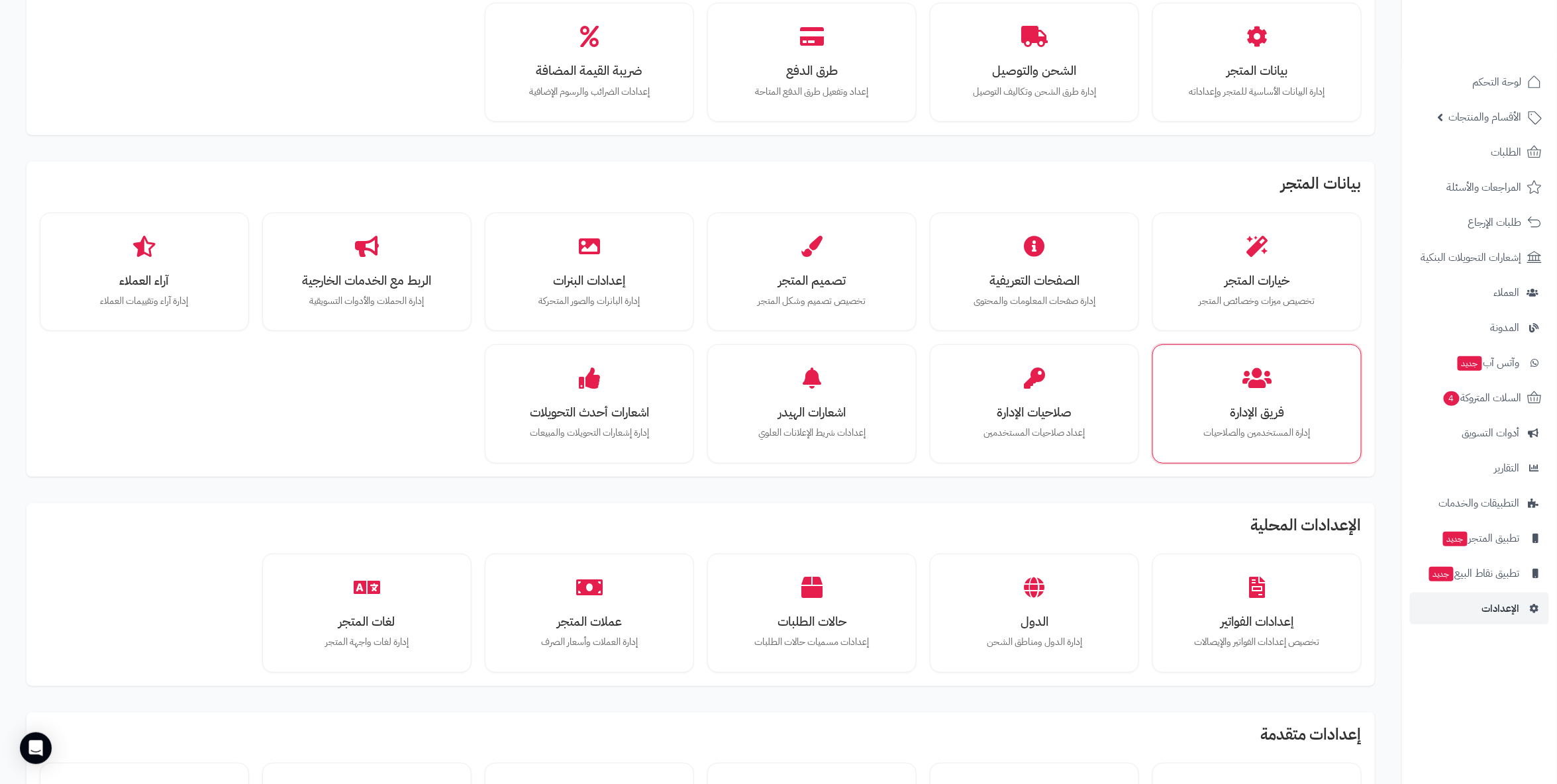
scroll to position [147, 0]
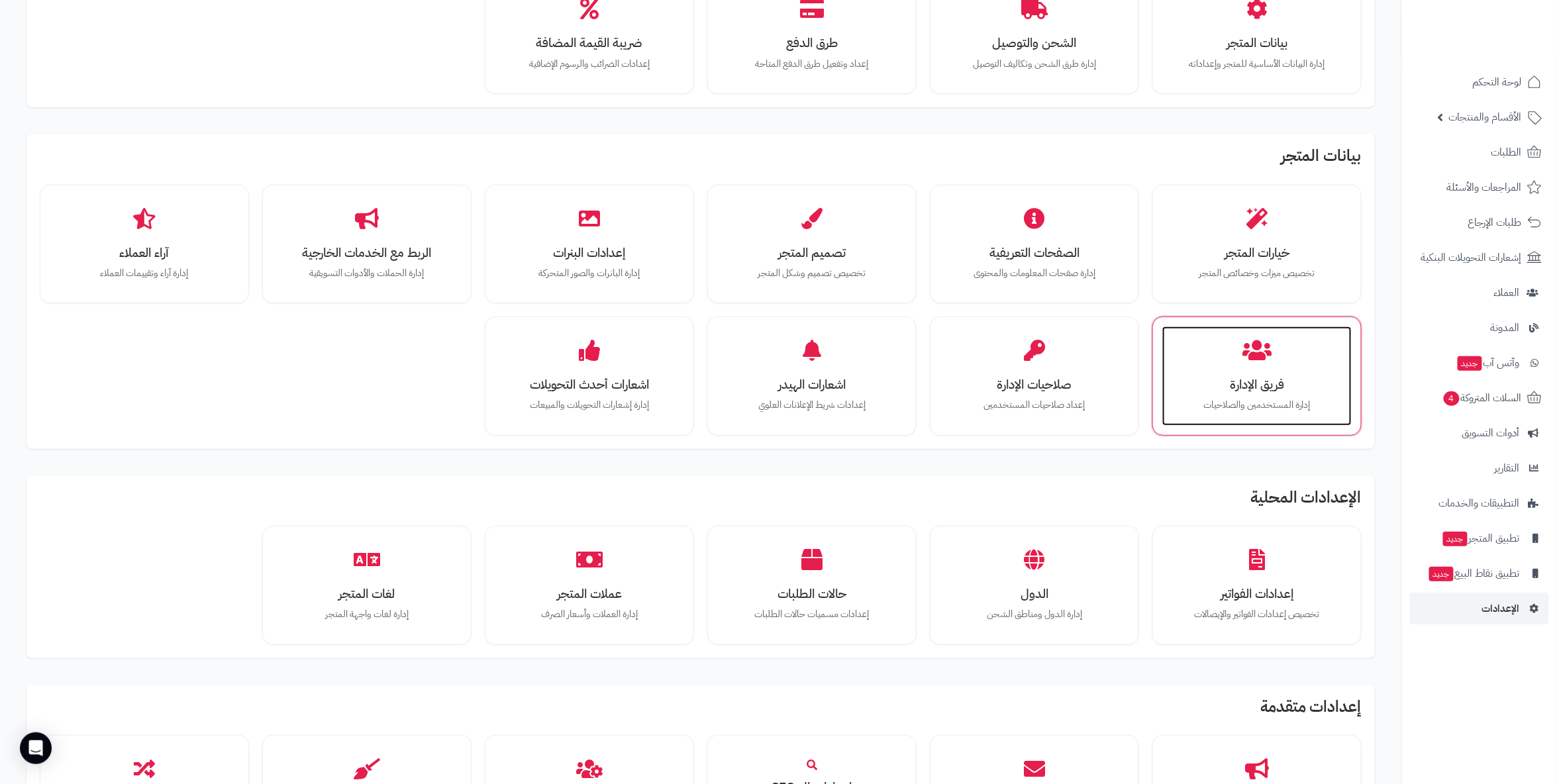
click at [1246, 386] on h3 "فريق الإدارة" at bounding box center [1257, 385] width 163 height 14
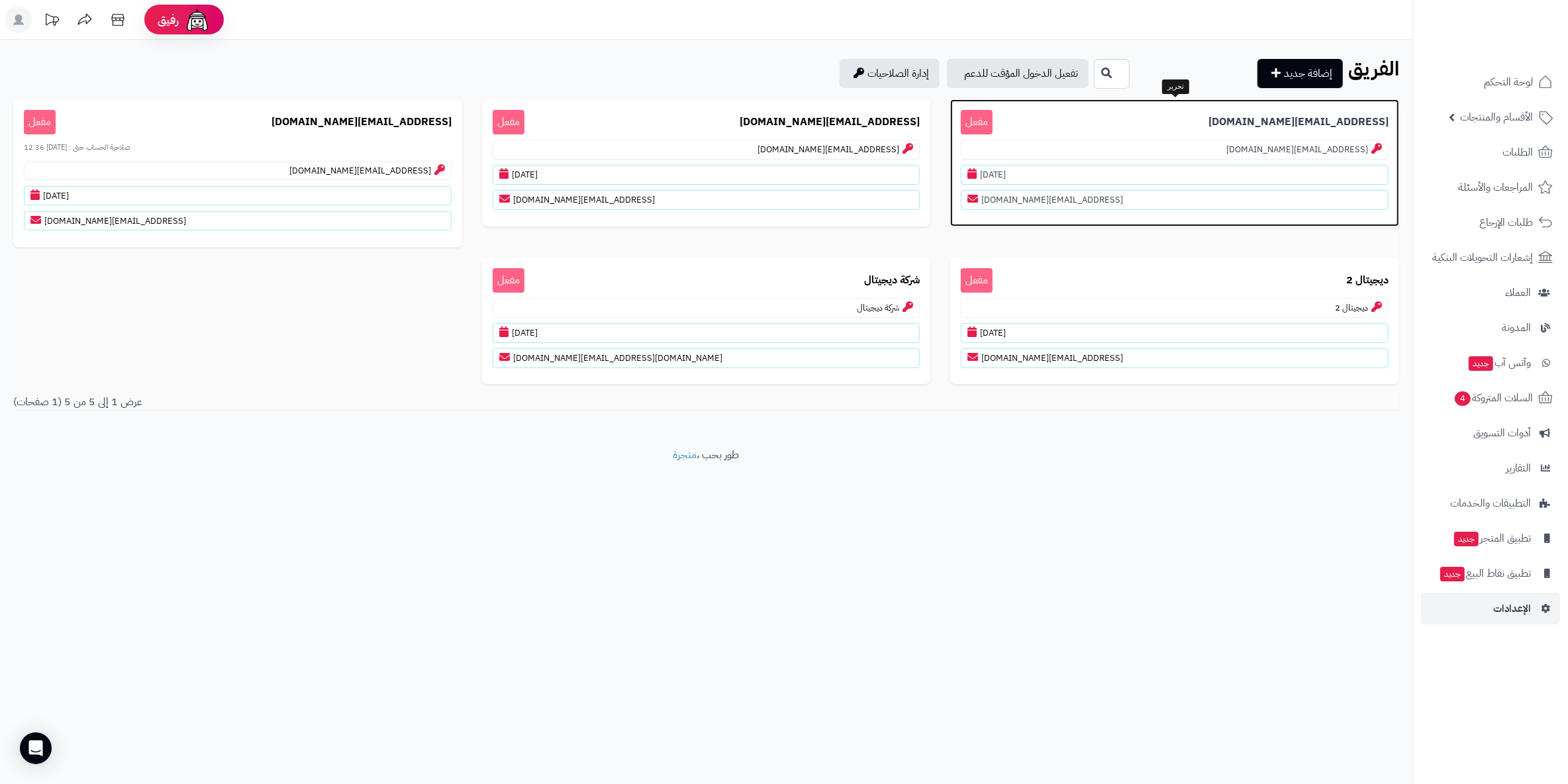
click at [1060, 136] on div "hadi@coffeedew.com مفعل hadi@coffeedew.com 27/08/2025 hadi@coffeedew.com" at bounding box center [1174, 162] width 449 height 127
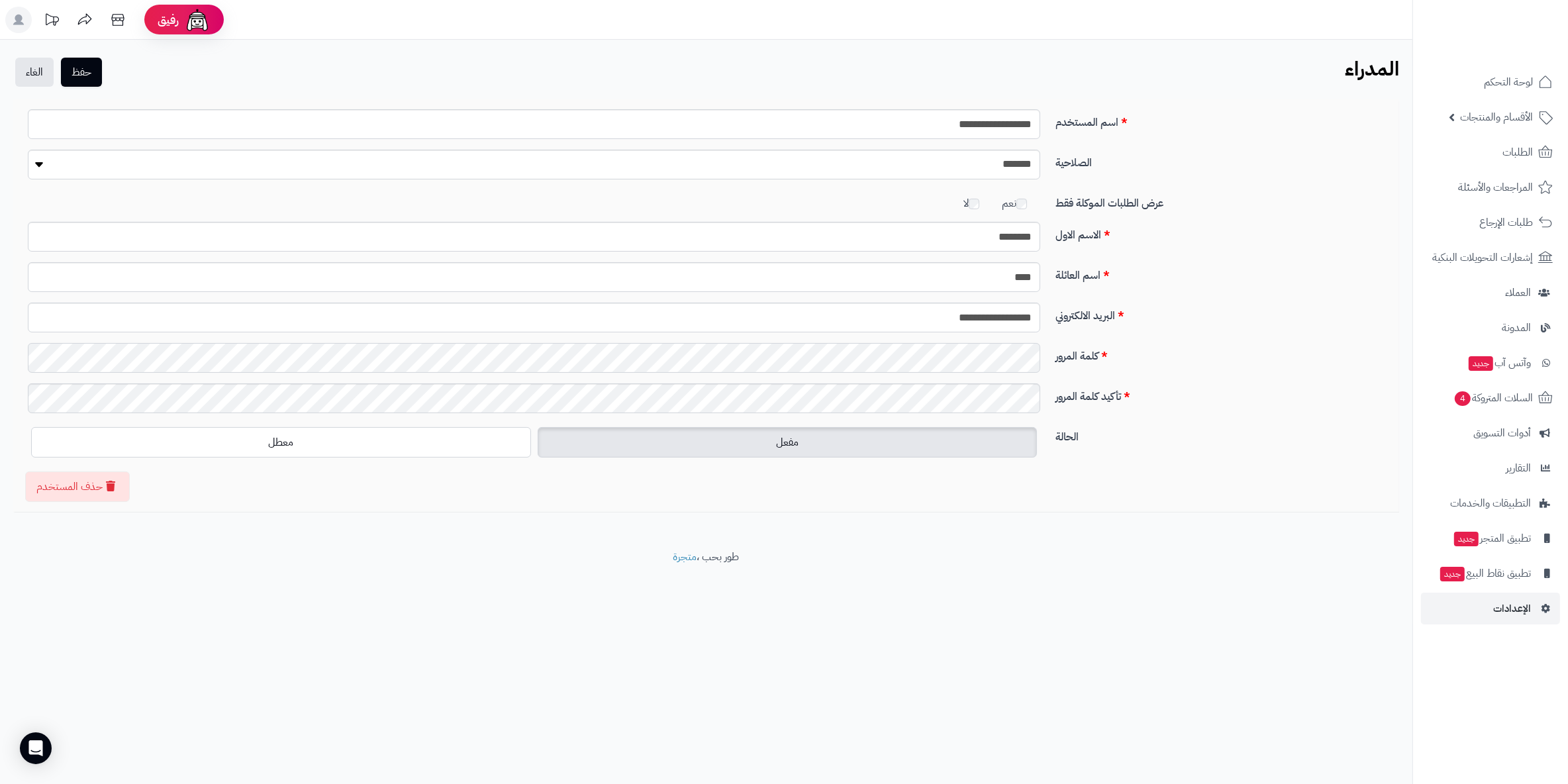
click at [1074, 343] on div "كلمة المرور" at bounding box center [706, 363] width 1376 height 40
click at [329, 552] on footer "طور بحب ، متجرة" at bounding box center [706, 583] width 1412 height 66
click at [91, 68] on button "حفظ" at bounding box center [81, 71] width 41 height 29
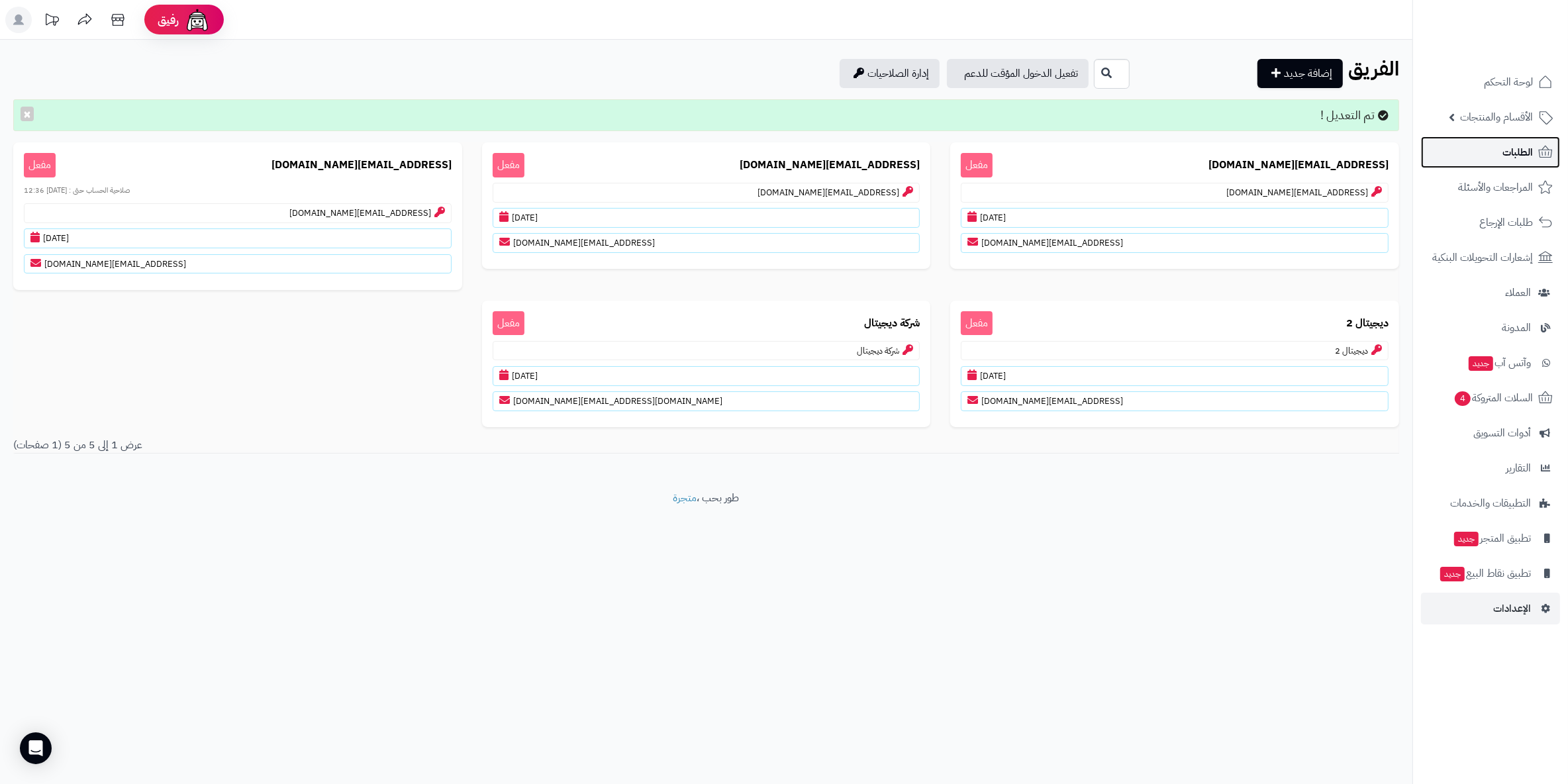
click at [1494, 154] on link "الطلبات" at bounding box center [1490, 152] width 139 height 32
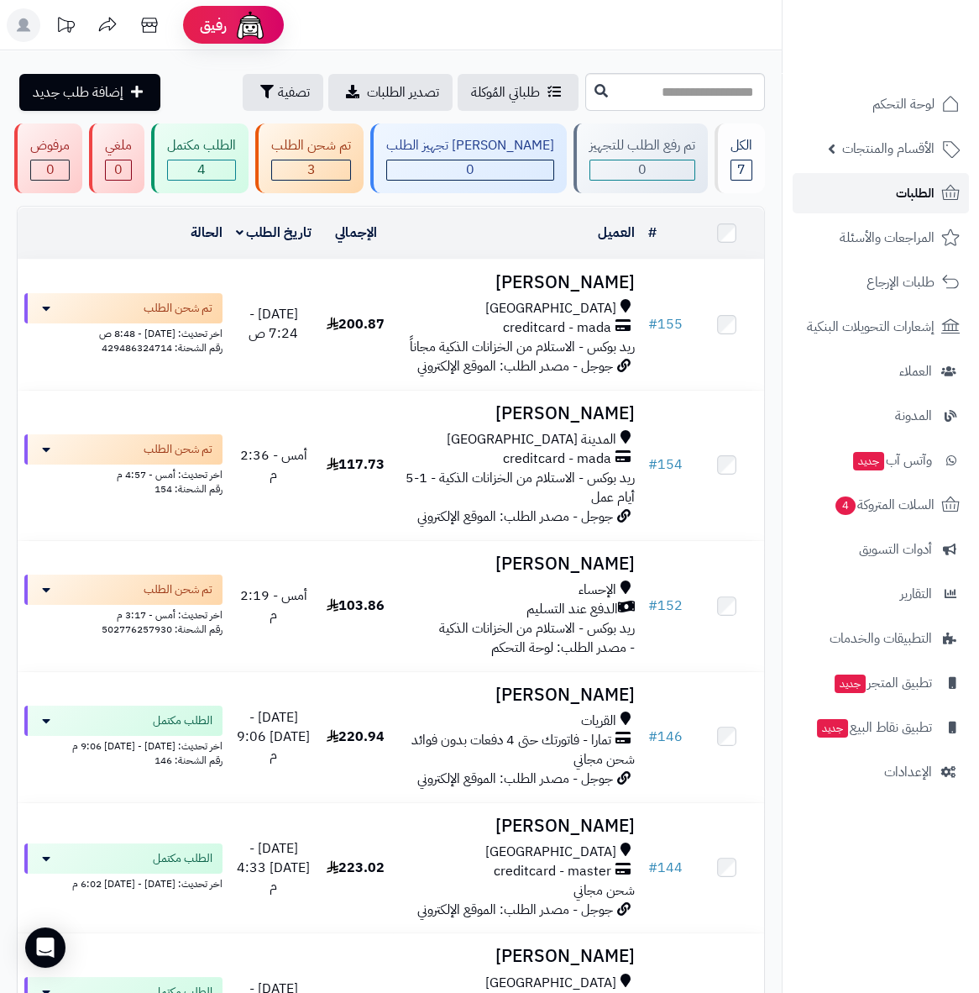
click at [929, 196] on span "الطلبات" at bounding box center [915, 193] width 39 height 24
